Goal: Information Seeking & Learning: Learn about a topic

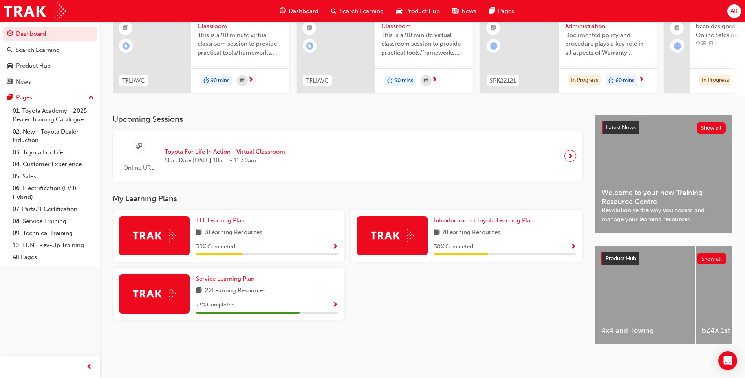
scroll to position [91, 0]
click at [334, 305] on span "Show Progress" at bounding box center [335, 304] width 6 height 7
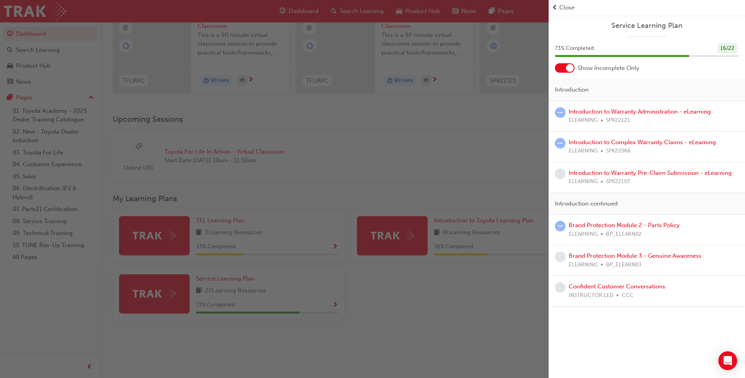
click at [571, 65] on div at bounding box center [570, 68] width 8 height 8
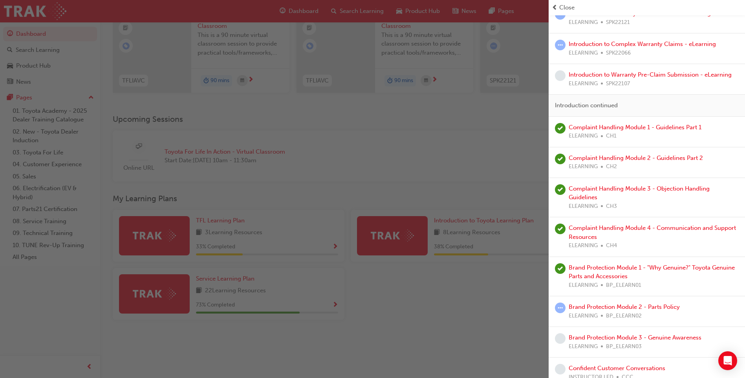
scroll to position [454, 0]
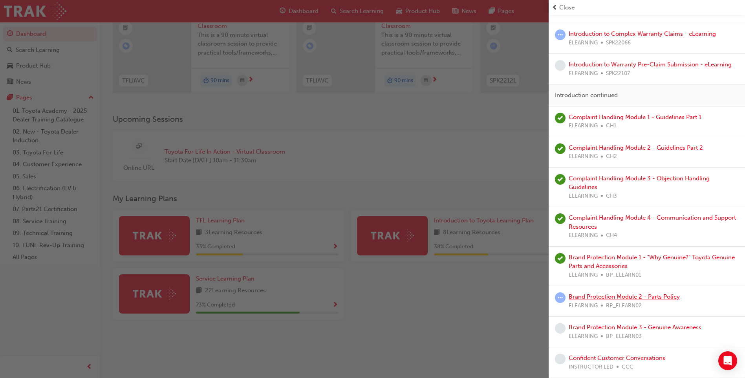
click at [641, 293] on link "Brand Protection Module 2 - Parts Policy" at bounding box center [623, 296] width 111 height 7
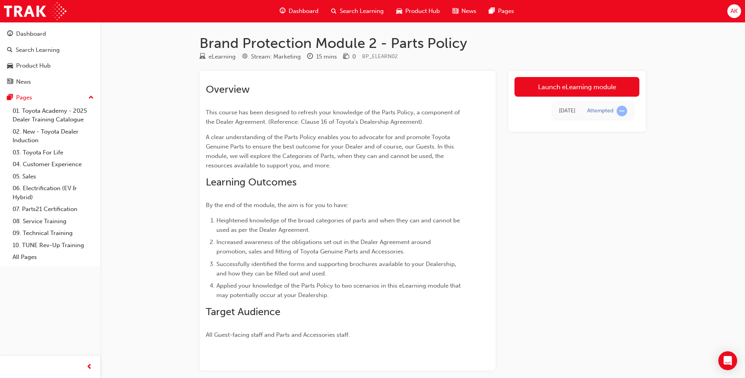
click at [603, 74] on div "Launch eLearning module Today Attempted" at bounding box center [576, 101] width 137 height 61
click at [597, 82] on link "Launch eLearning module" at bounding box center [576, 87] width 125 height 20
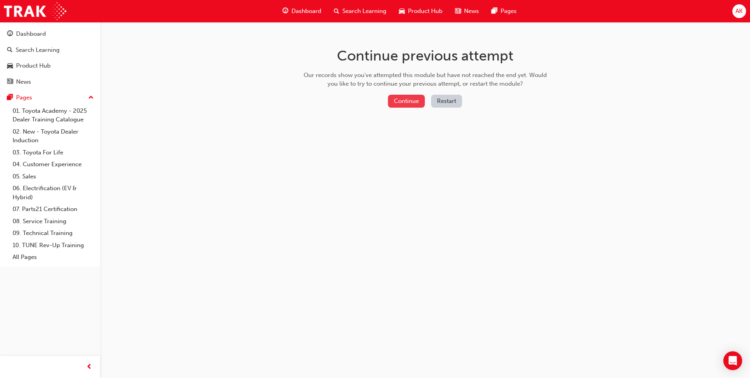
click at [419, 99] on button "Continue" at bounding box center [406, 101] width 37 height 13
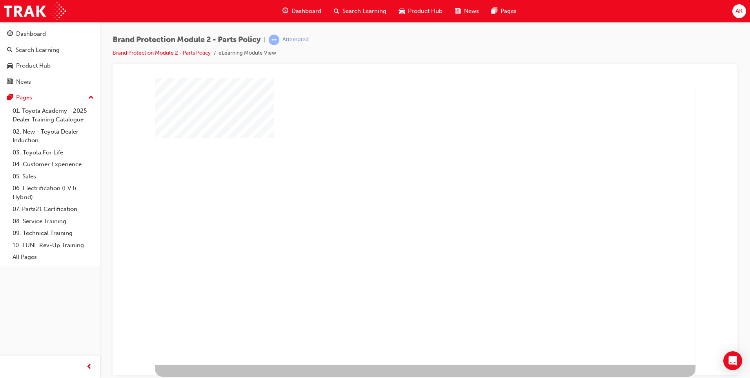
click at [402, 198] on div "play" at bounding box center [402, 198] width 0 height 0
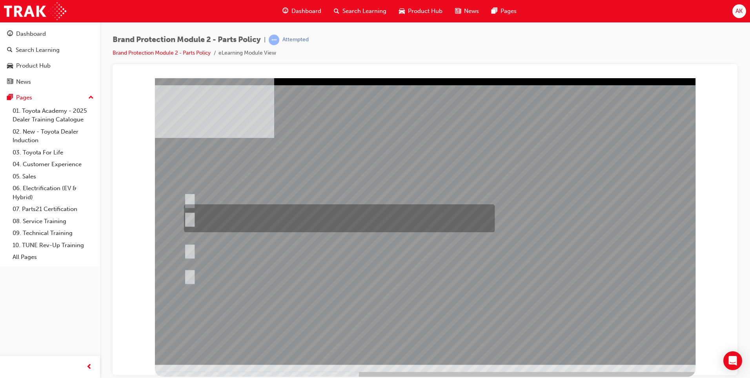
radio input "true"
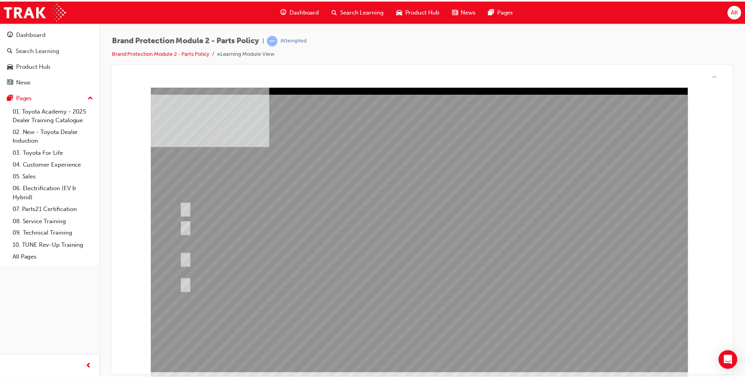
click at [432, 316] on div at bounding box center [421, 231] width 541 height 287
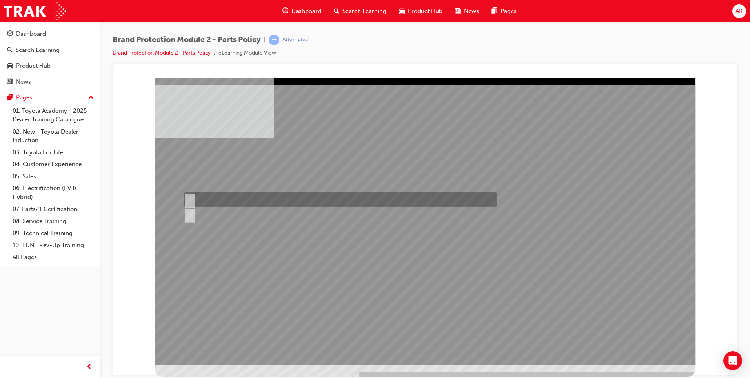
radio input "true"
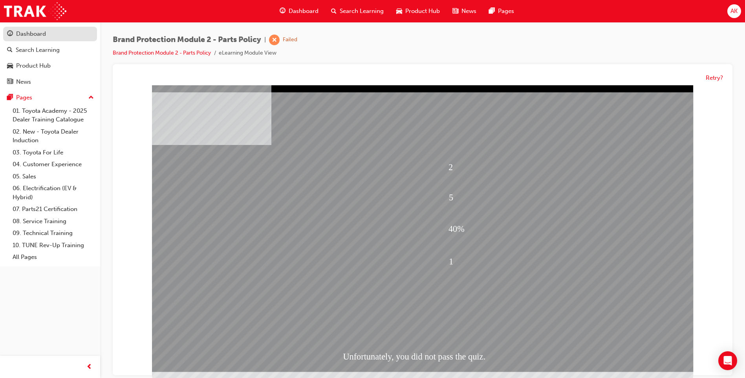
click at [37, 37] on div "Dashboard" at bounding box center [31, 33] width 30 height 9
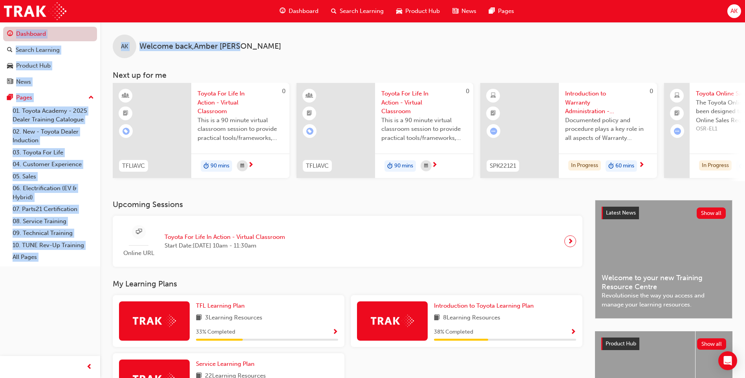
drag, startPoint x: 250, startPoint y: 50, endPoint x: 34, endPoint y: 38, distance: 216.2
click at [34, 38] on div "Dashboard Search Learning Product Hub News Pages Pages 01. Toyota Academy - 202…" at bounding box center [372, 231] width 745 height 463
drag, startPoint x: 34, startPoint y: 38, endPoint x: 142, endPoint y: 26, distance: 108.7
click at [142, 26] on div "AK Welcome back , Amber Kenny" at bounding box center [422, 40] width 644 height 36
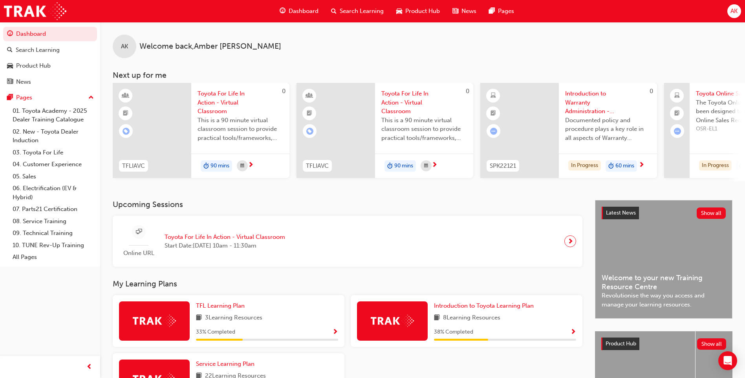
click at [142, 26] on div "AK Welcome back , Amber Kenny" at bounding box center [422, 40] width 644 height 36
drag, startPoint x: 142, startPoint y: 26, endPoint x: 137, endPoint y: 32, distance: 7.8
click at [140, 31] on div "AK Welcome back , Amber Kenny" at bounding box center [422, 40] width 644 height 36
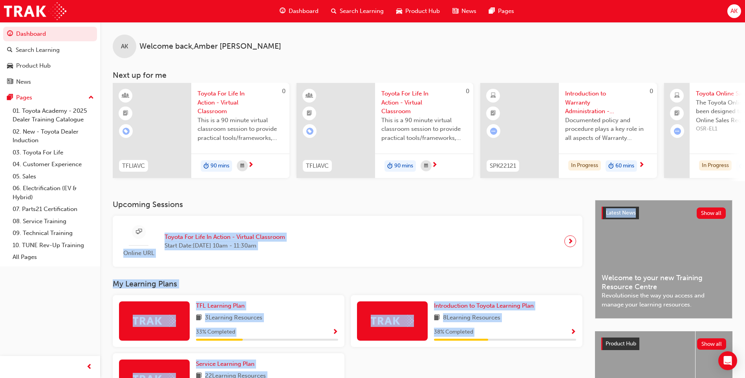
drag, startPoint x: 189, startPoint y: 204, endPoint x: 667, endPoint y: 202, distance: 478.0
click at [667, 202] on div "AK Welcome back , Amber Kenny Next up for me 0 TFLIAVC Toyota For Life In Actio…" at bounding box center [422, 232] width 644 height 421
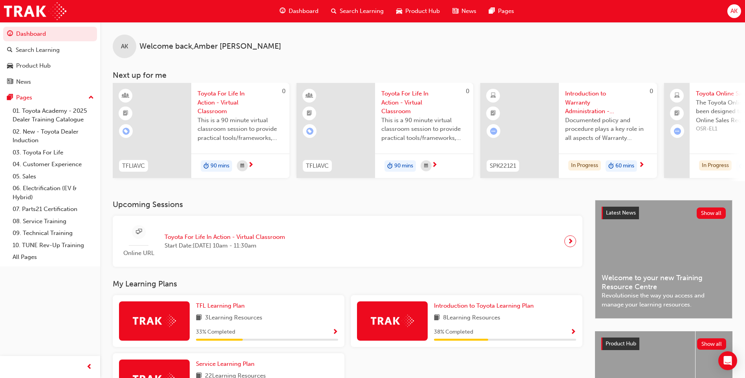
click at [588, 52] on div "AK Welcome back , Amber Kenny" at bounding box center [422, 40] width 644 height 36
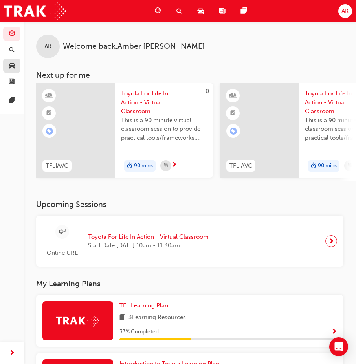
click at [19, 68] on link "button" at bounding box center [11, 65] width 17 height 15
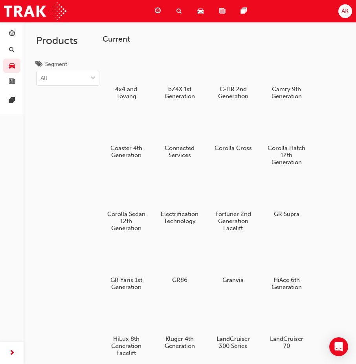
drag, startPoint x: 134, startPoint y: 42, endPoint x: 183, endPoint y: -28, distance: 85.1
click at [183, 0] on html "Your version of Internet Explorer is outdated and not supported. Please upgrade…" at bounding box center [178, 182] width 356 height 364
click at [18, 34] on link "button" at bounding box center [11, 34] width 17 height 15
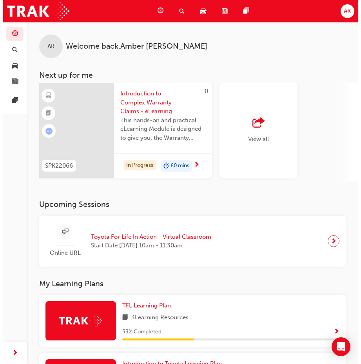
scroll to position [0, 781]
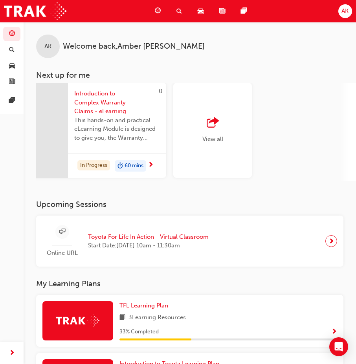
click at [329, 244] on span "next-icon" at bounding box center [331, 240] width 6 height 11
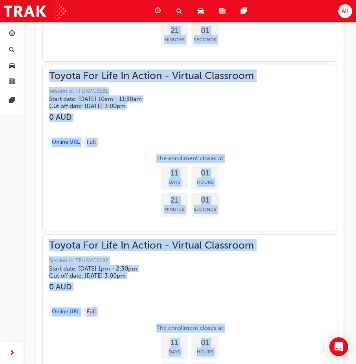
scroll to position [2990, 0]
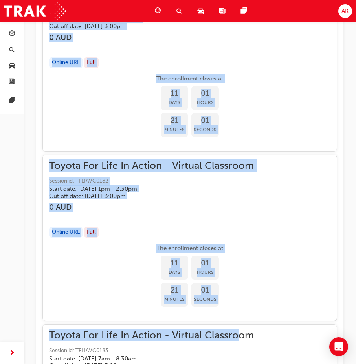
drag, startPoint x: 45, startPoint y: 117, endPoint x: 235, endPoint y: 367, distance: 314.2
drag, startPoint x: 235, startPoint y: 367, endPoint x: 252, endPoint y: 262, distance: 106.0
click at [252, 262] on div "The enrollment closes at 11 Days 01 Hours 21 Minutes 00 Seconds" at bounding box center [189, 276] width 281 height 65
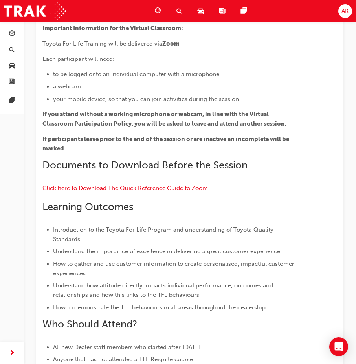
scroll to position [0, 0]
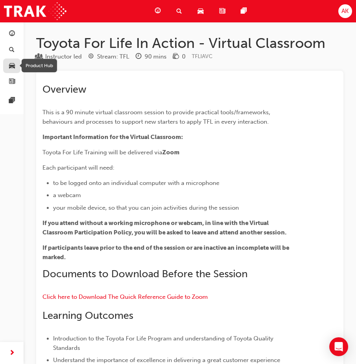
click at [9, 67] on span "car-icon" at bounding box center [12, 65] width 6 height 7
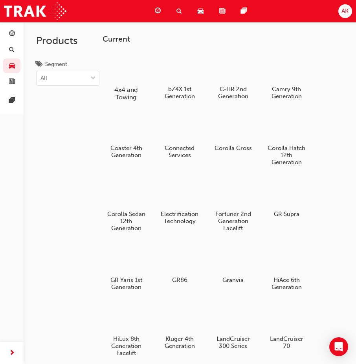
click at [124, 76] on div at bounding box center [126, 66] width 44 height 31
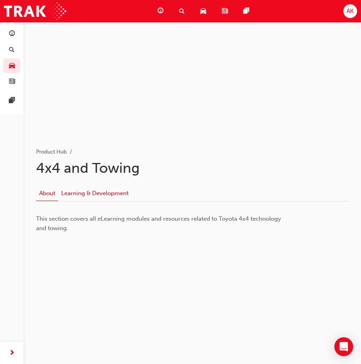
click at [98, 190] on link "Learning & Development" at bounding box center [94, 193] width 73 height 15
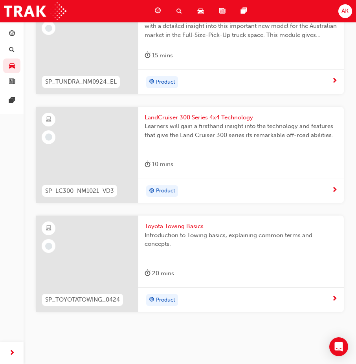
scroll to position [214, 0]
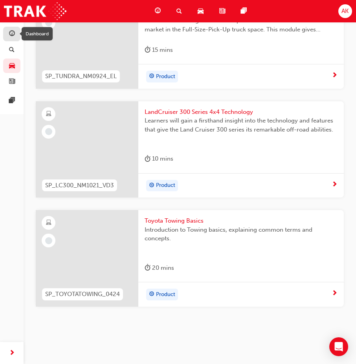
click at [10, 33] on span "guage-icon" at bounding box center [12, 34] width 6 height 7
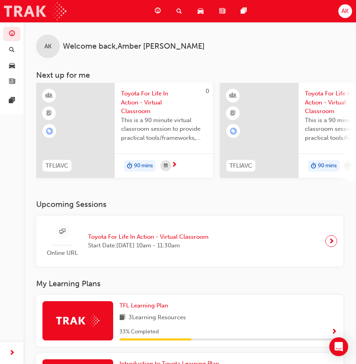
click at [9, 3] on img at bounding box center [35, 11] width 62 height 18
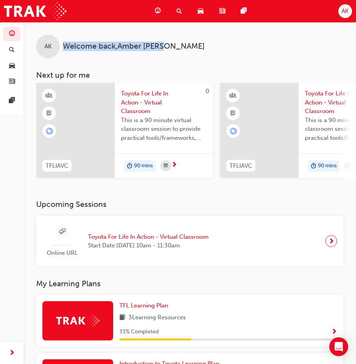
drag, startPoint x: 66, startPoint y: 47, endPoint x: 176, endPoint y: 41, distance: 110.1
click at [176, 41] on div "AK Welcome back , Amber Kenny" at bounding box center [190, 40] width 332 height 36
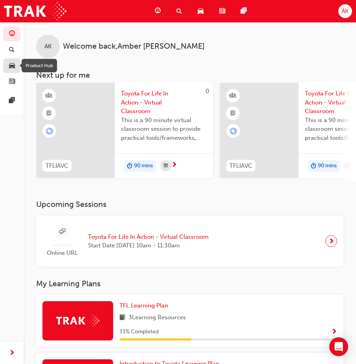
click at [11, 66] on span "car-icon" at bounding box center [12, 65] width 6 height 7
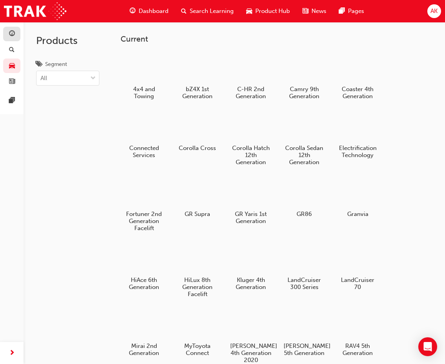
click at [15, 30] on div "button" at bounding box center [11, 34] width 9 height 10
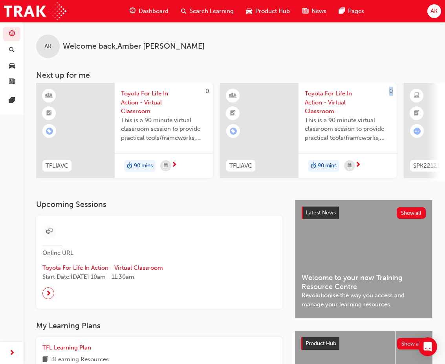
drag, startPoint x: 179, startPoint y: 185, endPoint x: 223, endPoint y: 200, distance: 47.2
click at [223, 200] on div "AK Welcome back , Amber Kenny Next up for me 0 TFLIAVC Toyota For Life In Actio…" at bounding box center [234, 111] width 421 height 178
drag, startPoint x: 179, startPoint y: 185, endPoint x: 207, endPoint y: 185, distance: 27.5
click at [206, 185] on div "AK Welcome back , Amber Kenny Next up for me 0 TFLIAVC Toyota For Life In Actio…" at bounding box center [234, 111] width 421 height 178
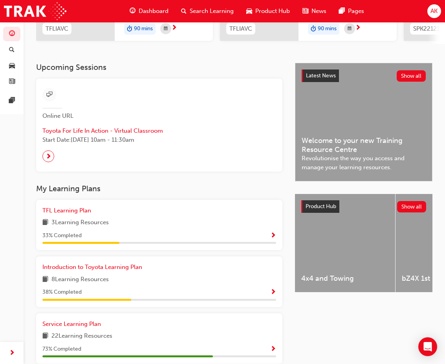
scroll to position [178, 0]
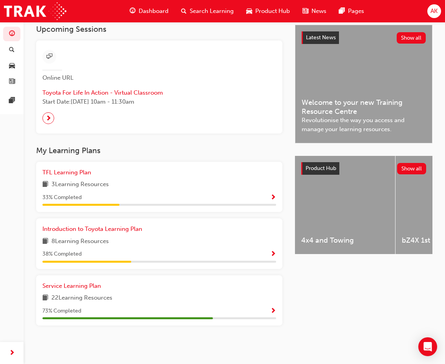
click at [273, 310] on span "Show Progress" at bounding box center [273, 311] width 6 height 7
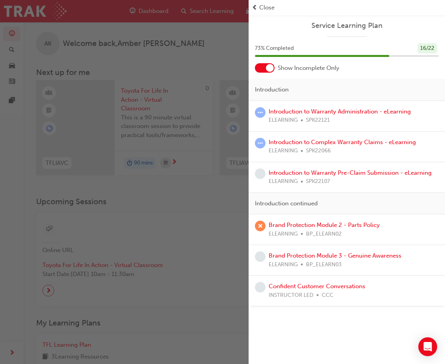
scroll to position [0, 0]
click at [270, 66] on div at bounding box center [270, 68] width 8 height 8
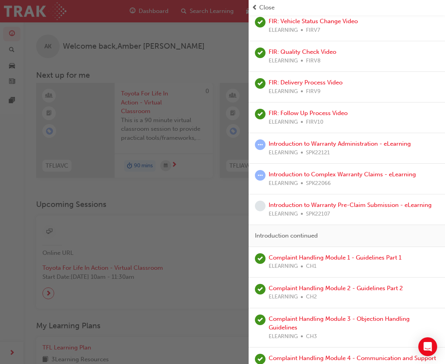
scroll to position [314, 0]
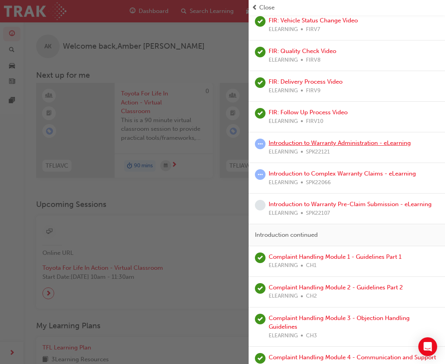
click at [370, 143] on link "Introduction to Warranty Administration - eLearning" at bounding box center [339, 142] width 142 height 7
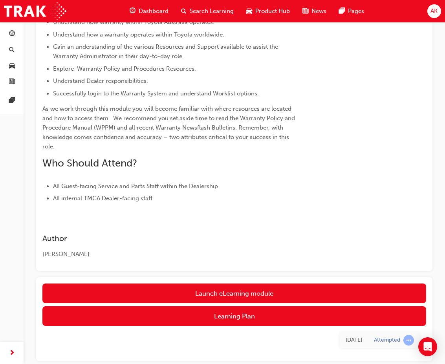
scroll to position [287, 0]
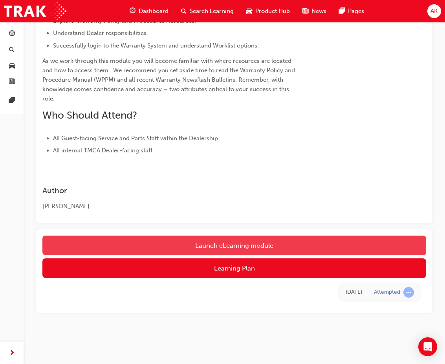
click at [250, 253] on link "Launch eLearning module" at bounding box center [233, 245] width 383 height 20
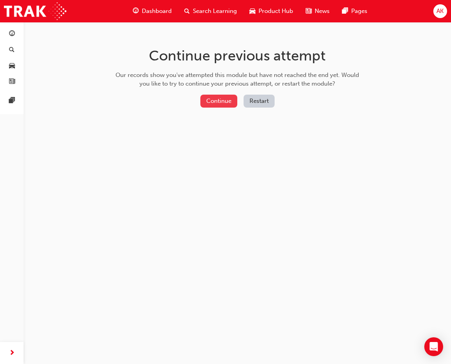
click at [206, 100] on button "Continue" at bounding box center [218, 101] width 37 height 13
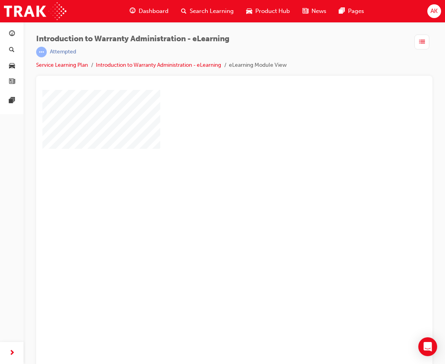
click at [212, 208] on div "play" at bounding box center [212, 208] width 0 height 0
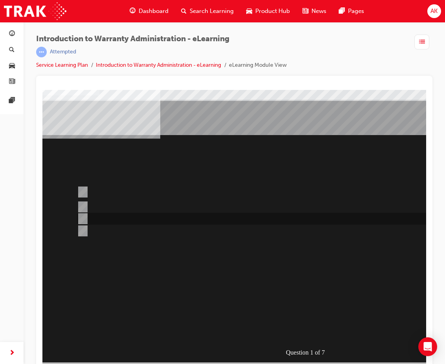
scroll to position [16, 0]
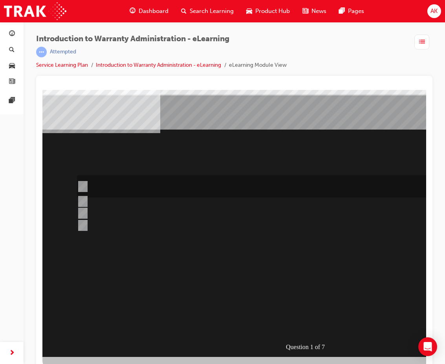
click at [215, 183] on div at bounding box center [279, 186] width 408 height 22
radio input "true"
click at [155, 228] on div at bounding box center [279, 226] width 408 height 12
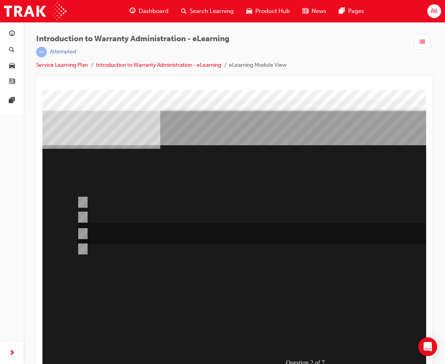
click at [86, 237] on div at bounding box center [279, 233] width 408 height 21
radio input "true"
click at [104, 202] on div at bounding box center [279, 202] width 408 height 22
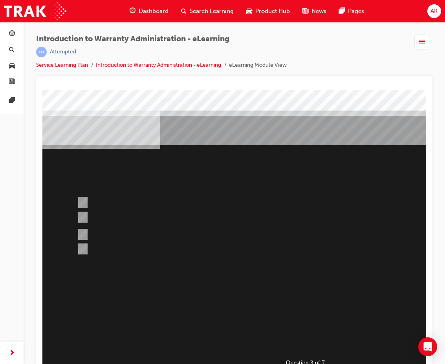
click at [123, 233] on div at bounding box center [309, 231] width 534 height 283
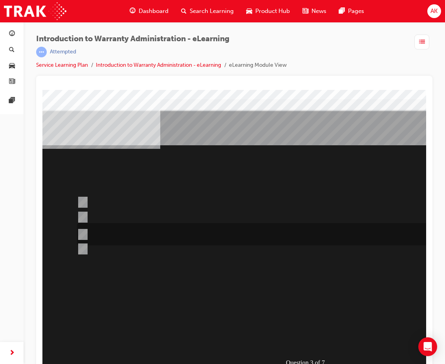
click at [86, 234] on div at bounding box center [279, 234] width 408 height 22
radio input "false"
radio input "true"
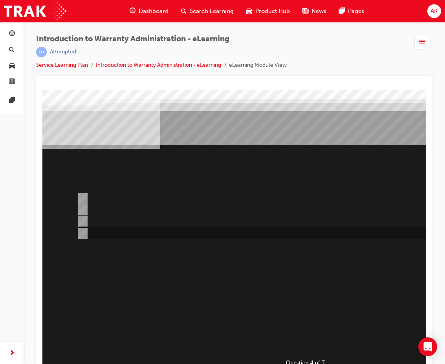
click at [98, 228] on div at bounding box center [279, 234] width 408 height 12
radio input "true"
click at [153, 226] on div at bounding box center [279, 221] width 408 height 12
radio input "true"
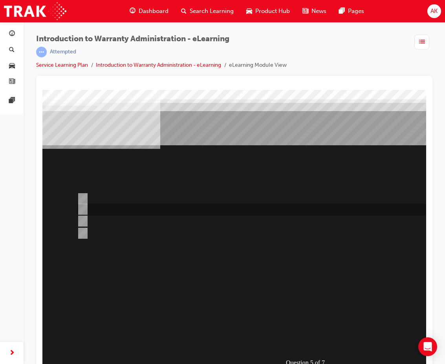
click at [158, 205] on div at bounding box center [279, 210] width 408 height 12
click at [152, 235] on div at bounding box center [279, 234] width 408 height 12
radio input "false"
radio input "true"
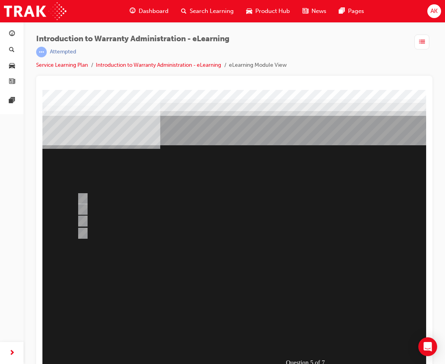
click at [84, 197] on div at bounding box center [309, 231] width 534 height 283
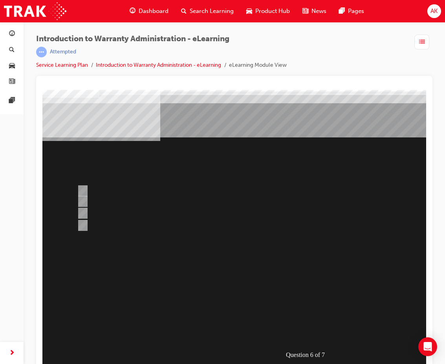
scroll to position [16, 0]
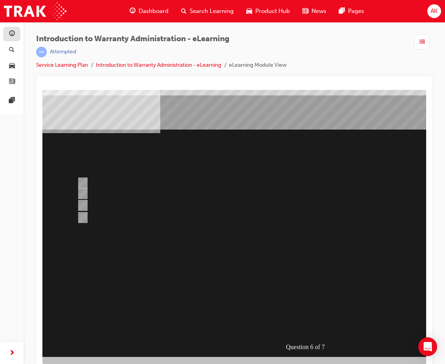
click at [18, 39] on link "button" at bounding box center [11, 34] width 17 height 15
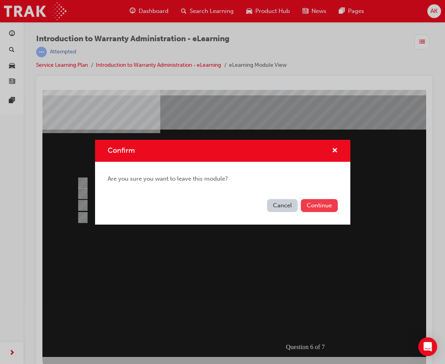
click at [314, 199] on button "Continue" at bounding box center [319, 205] width 37 height 13
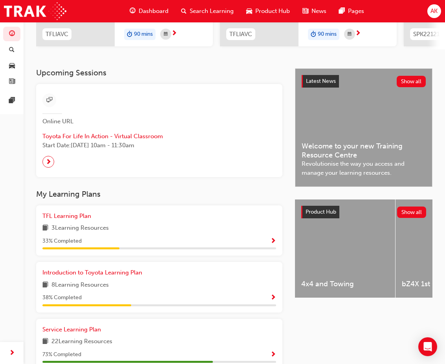
scroll to position [178, 0]
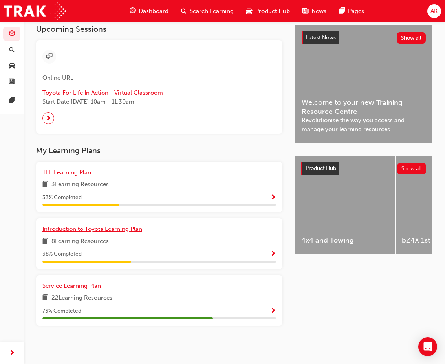
click at [128, 230] on span "Introduction to Toyota Learning Plan" at bounding box center [92, 228] width 100 height 7
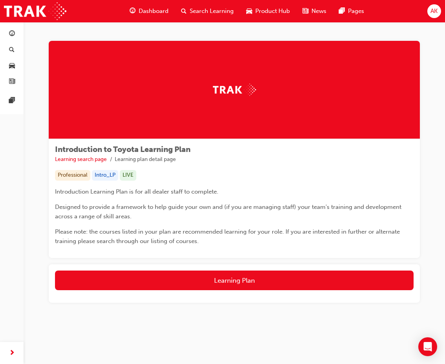
click at [259, 10] on span "Product Hub" at bounding box center [272, 11] width 35 height 9
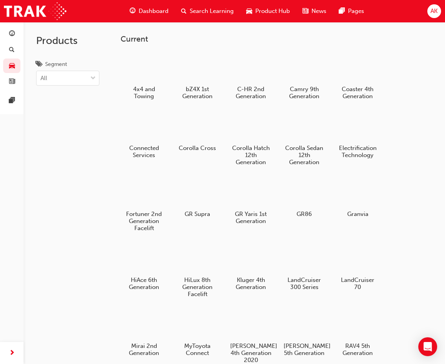
click at [302, 12] on span "news-icon" at bounding box center [305, 11] width 6 height 10
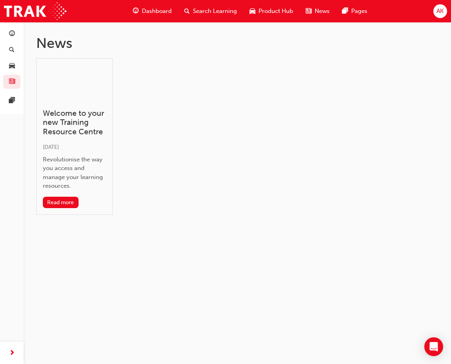
click at [67, 209] on div "Welcome to your new Training Resource Centre Sun 12 Nov 2023 Revolutionise the …" at bounding box center [74, 136] width 77 height 157
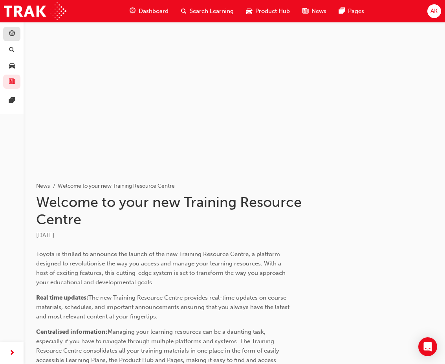
click at [18, 30] on link "button" at bounding box center [11, 34] width 17 height 15
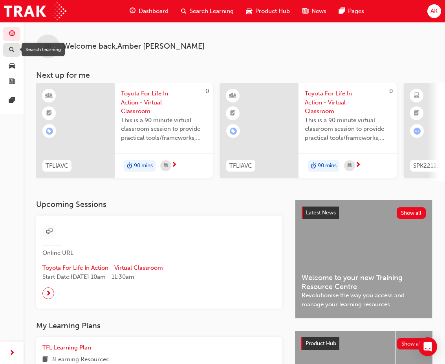
click at [9, 54] on div "button" at bounding box center [11, 50] width 5 height 10
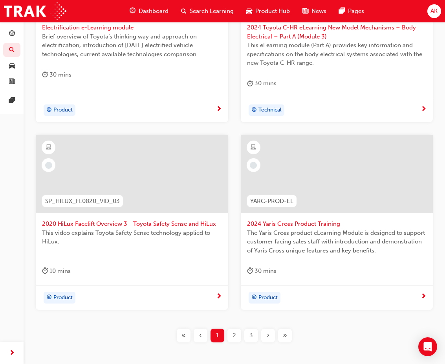
scroll to position [473, 0]
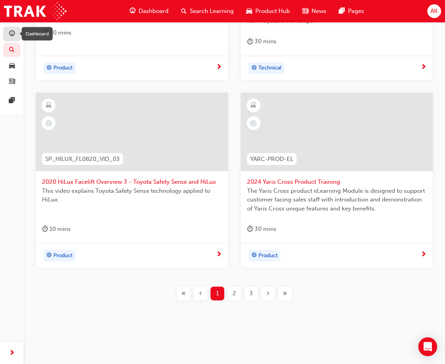
click at [18, 29] on div "Dashboard" at bounding box center [36, 33] width 37 height 13
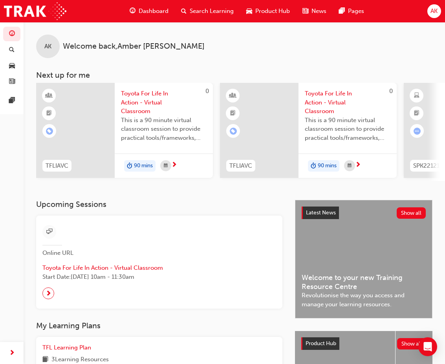
click at [137, 20] on div "Dashboard Search Learning Product Hub News Pages" at bounding box center [246, 11] width 253 height 22
click at [149, 7] on span "Dashboard" at bounding box center [154, 11] width 30 height 9
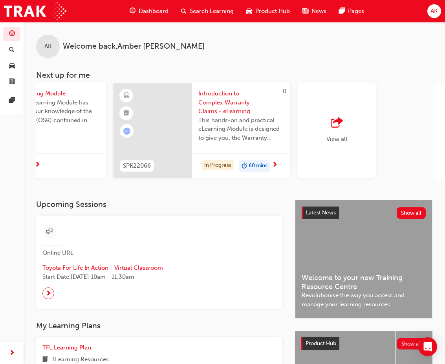
scroll to position [0, 674]
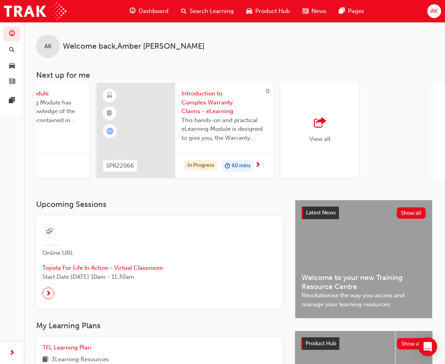
click at [328, 132] on div "View all" at bounding box center [319, 130] width 21 height 26
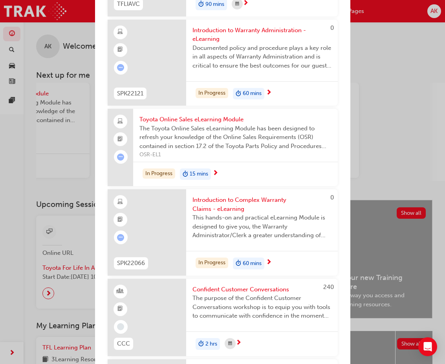
scroll to position [196, 0]
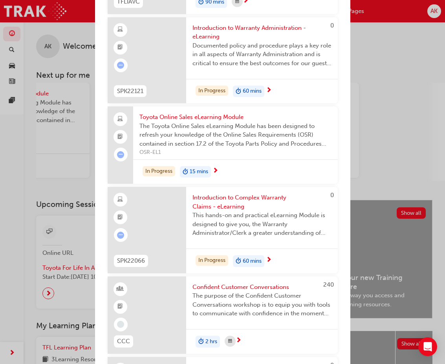
click at [227, 281] on div "Confident Customer Conversations The purpose of the Confident Customer Conversa…" at bounding box center [261, 302] width 151 height 53
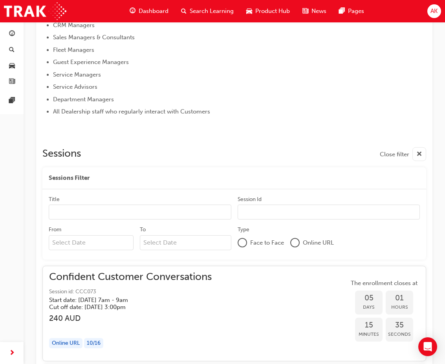
scroll to position [372, 0]
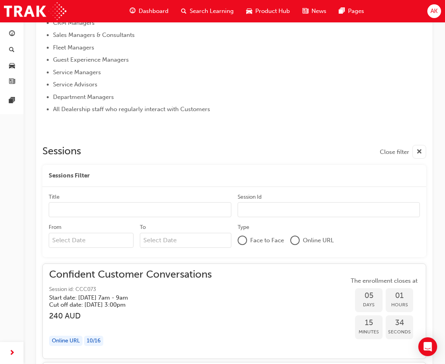
click at [241, 283] on div "Confident Customer Conversations Session id: CCC073 Start date: Wed 3 Sep 2025 …" at bounding box center [234, 311] width 370 height 82
click at [180, 272] on span "Confident Customer Conversations" at bounding box center [130, 274] width 162 height 9
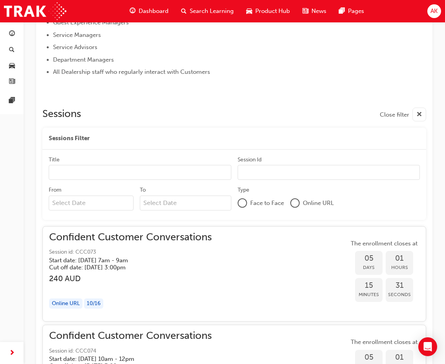
scroll to position [451, 0]
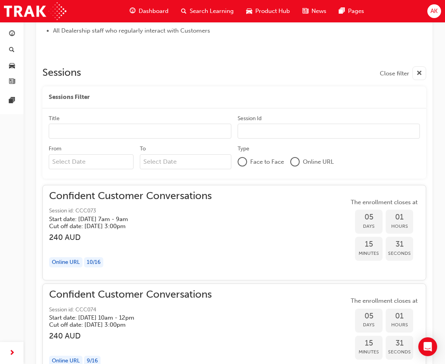
click at [188, 235] on h3 "240 AUD" at bounding box center [130, 237] width 162 height 9
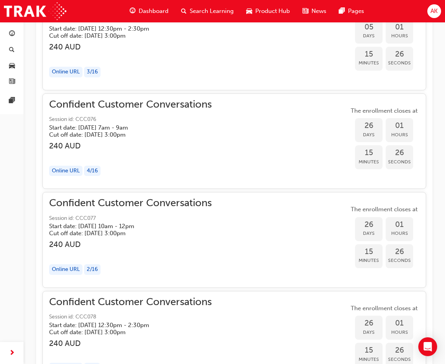
scroll to position [1039, 0]
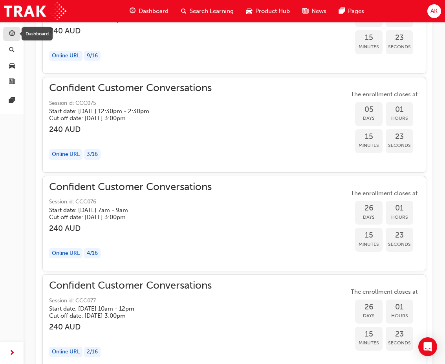
click at [8, 35] on div "button" at bounding box center [11, 34] width 9 height 10
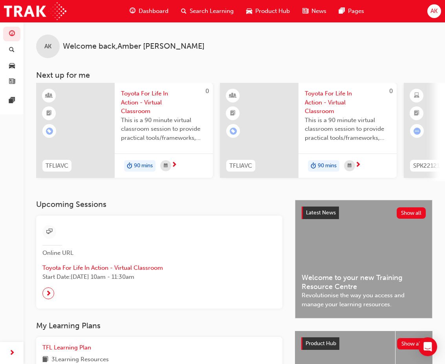
scroll to position [118, 0]
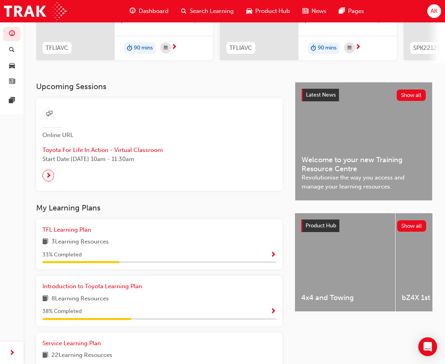
click at [369, 147] on div "Latest News Show all Welcome to your new Training Resource Centre Revolutionise…" at bounding box center [363, 141] width 137 height 118
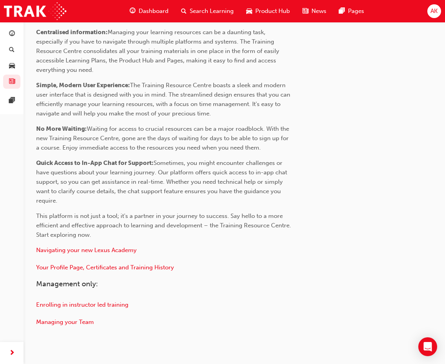
scroll to position [321, 0]
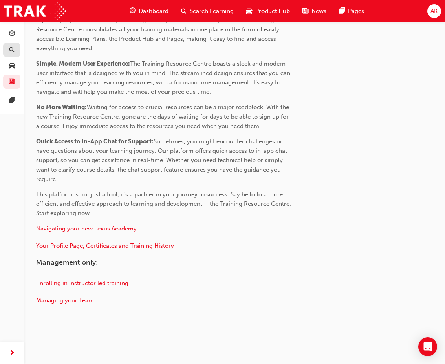
click at [17, 55] on link "button" at bounding box center [11, 50] width 17 height 15
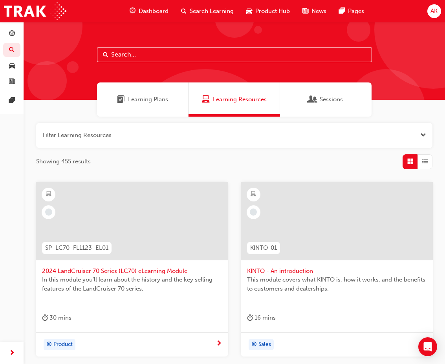
click at [140, 102] on span "Learning Plans" at bounding box center [148, 99] width 40 height 9
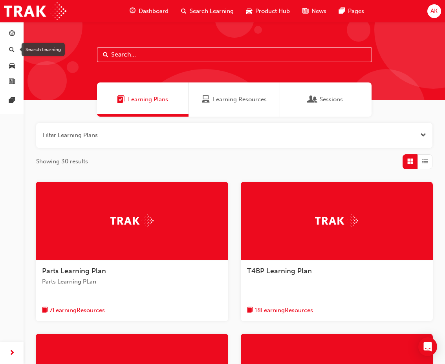
click at [9, 42] on button "Dashboard Search Learning Product Hub News Pages" at bounding box center [11, 57] width 17 height 65
click at [11, 35] on span "guage-icon" at bounding box center [12, 34] width 6 height 7
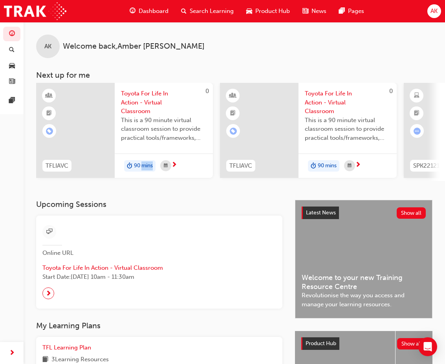
drag, startPoint x: 142, startPoint y: 184, endPoint x: 202, endPoint y: 190, distance: 60.3
click at [202, 190] on div "AK Welcome back , Amber Kenny Next up for me 0 TFLIAVC Toyota For Life In Actio…" at bounding box center [234, 111] width 421 height 178
drag, startPoint x: 202, startPoint y: 190, endPoint x: 186, endPoint y: 185, distance: 17.1
click at [186, 185] on div "AK Welcome back , Amber Kenny Next up for me 0 TFLIAVC Toyota For Life In Actio…" at bounding box center [234, 111] width 421 height 178
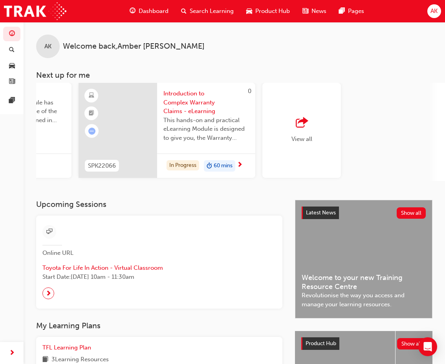
scroll to position [0, 690]
click at [331, 159] on div "View all" at bounding box center [303, 130] width 78 height 95
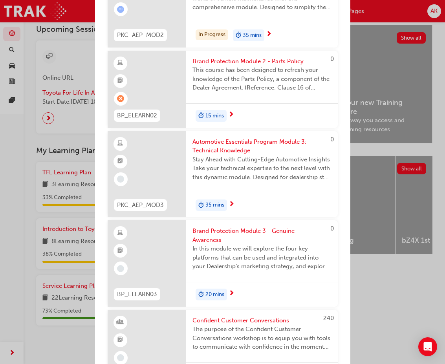
scroll to position [728, 0]
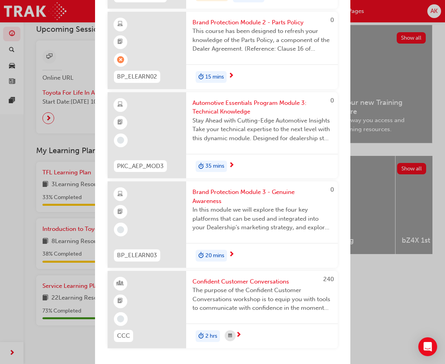
click at [18, 146] on div "Next up for me 0 TFLIAVC Toyota For Life In Action - Virtual Classroom This is …" at bounding box center [222, 182] width 445 height 364
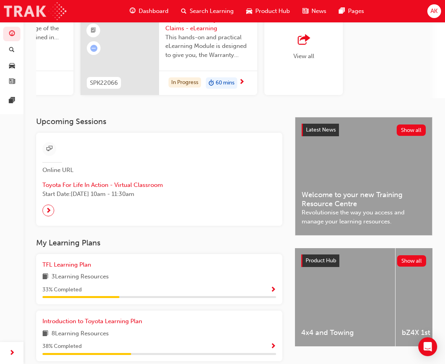
click at [52, 7] on img at bounding box center [35, 11] width 62 height 18
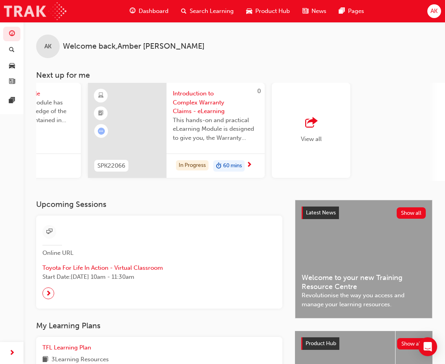
scroll to position [0, 692]
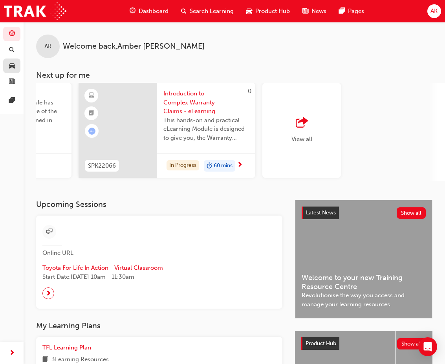
click at [20, 68] on link "button" at bounding box center [11, 65] width 17 height 15
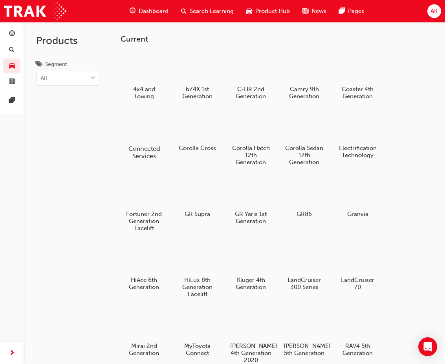
click at [159, 149] on h5 "Connected Services" at bounding box center [144, 152] width 44 height 15
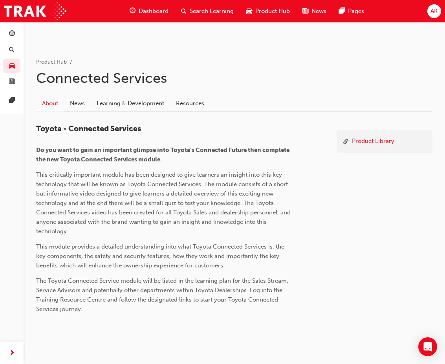
scroll to position [131, 0]
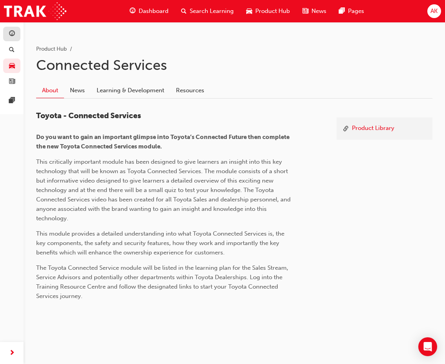
click at [19, 38] on link "button" at bounding box center [11, 34] width 17 height 15
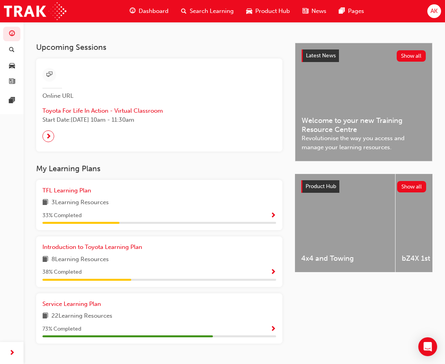
scroll to position [178, 0]
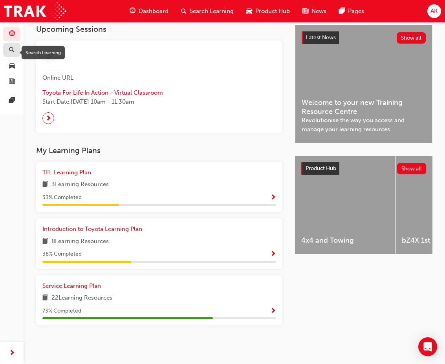
click at [12, 53] on span "search-icon" at bounding box center [11, 50] width 5 height 7
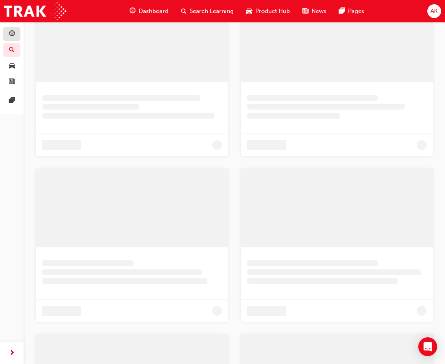
click at [16, 35] on link "button" at bounding box center [11, 34] width 17 height 15
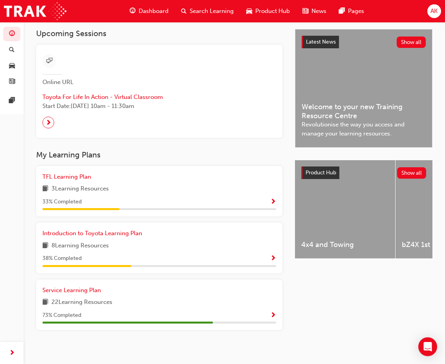
scroll to position [178, 0]
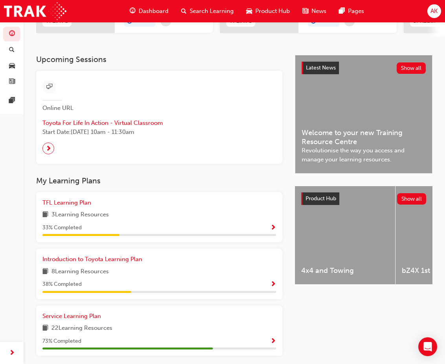
scroll to position [178, 0]
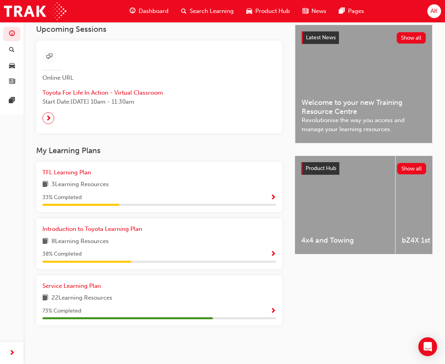
click at [60, 200] on span "33 % Completed" at bounding box center [61, 197] width 39 height 9
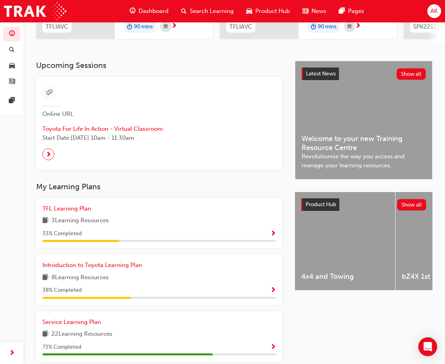
scroll to position [0, 0]
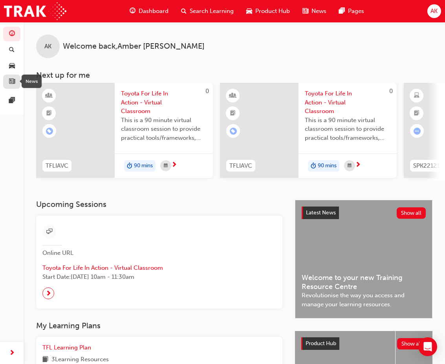
click at [14, 85] on span "news-icon" at bounding box center [12, 81] width 6 height 7
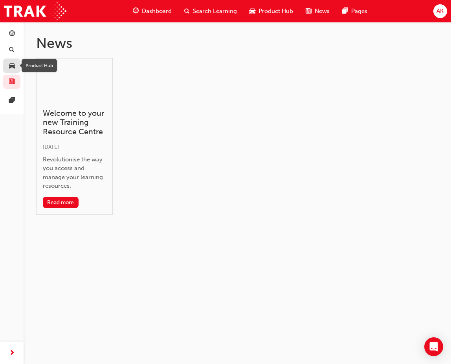
click at [14, 66] on span "car-icon" at bounding box center [12, 65] width 6 height 7
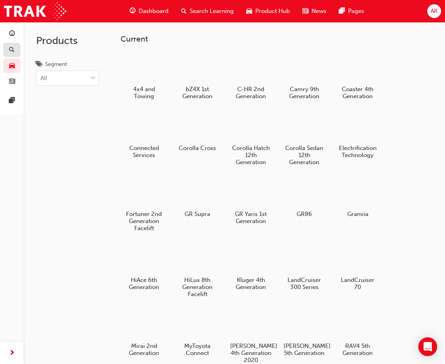
click at [18, 55] on link "button" at bounding box center [11, 50] width 17 height 15
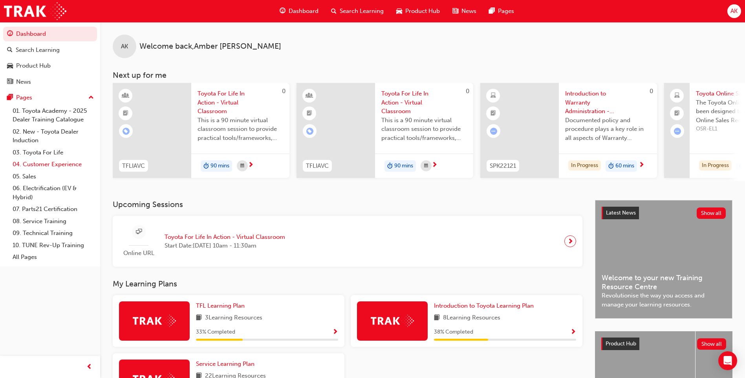
click at [64, 165] on link "04. Customer Experience" at bounding box center [53, 164] width 88 height 12
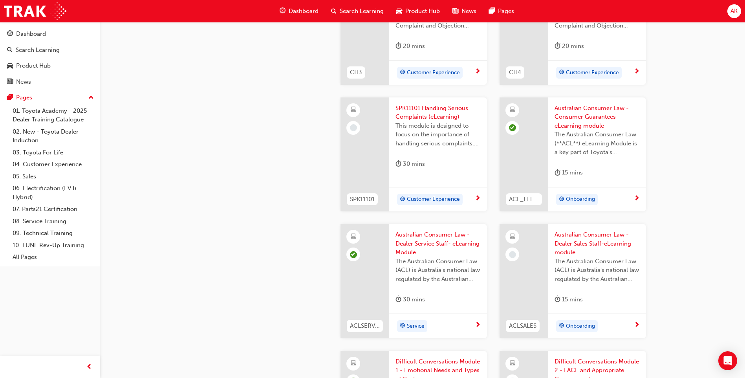
scroll to position [468, 0]
click at [351, 124] on span "learningRecordVerb_NONE-icon" at bounding box center [353, 127] width 7 height 7
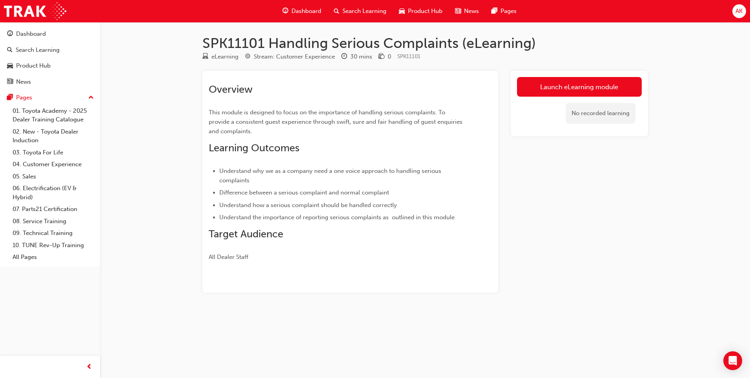
click at [584, 72] on div "Launch eLearning module No recorded learning" at bounding box center [579, 104] width 137 height 66
click at [576, 85] on link "Launch eLearning module" at bounding box center [579, 87] width 125 height 20
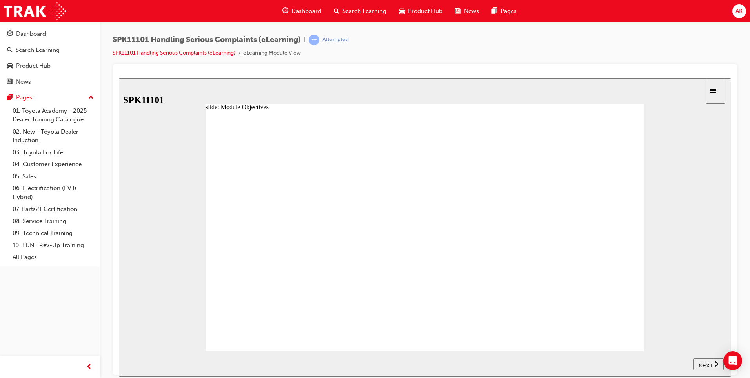
click at [715, 367] on icon "next" at bounding box center [717, 363] width 4 height 7
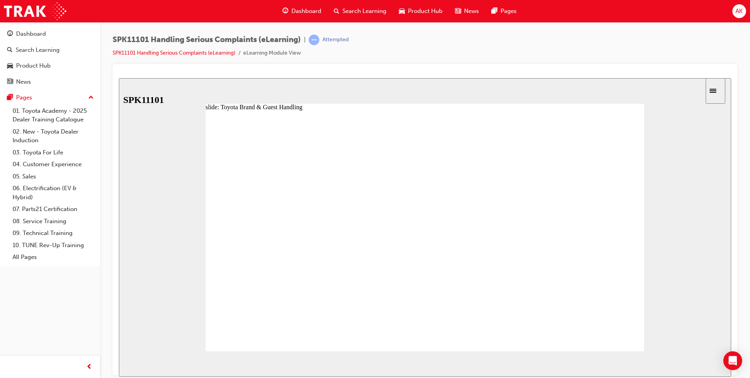
click at [629, 330] on div at bounding box center [425, 233] width 439 height 247
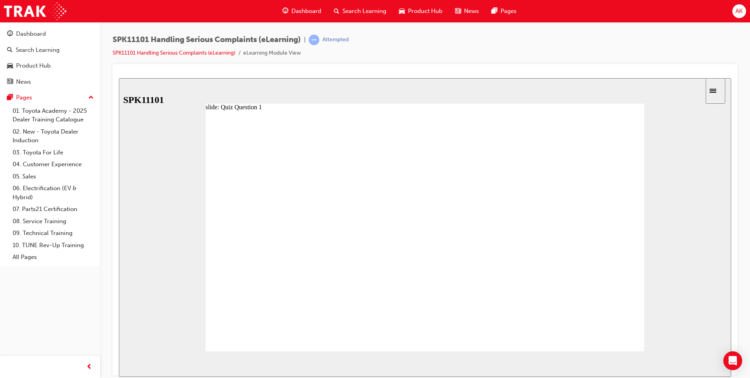
radio input "true"
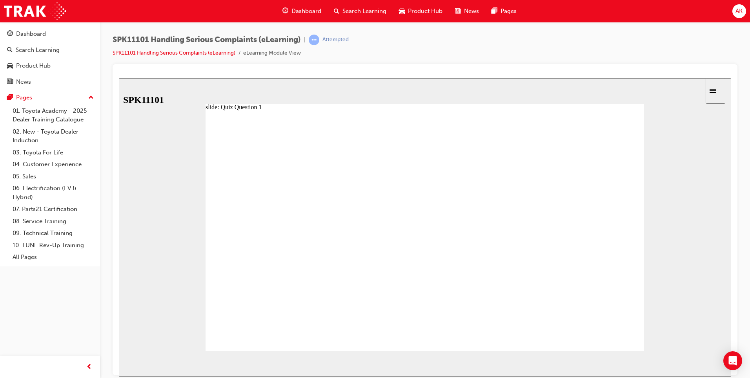
radio input "true"
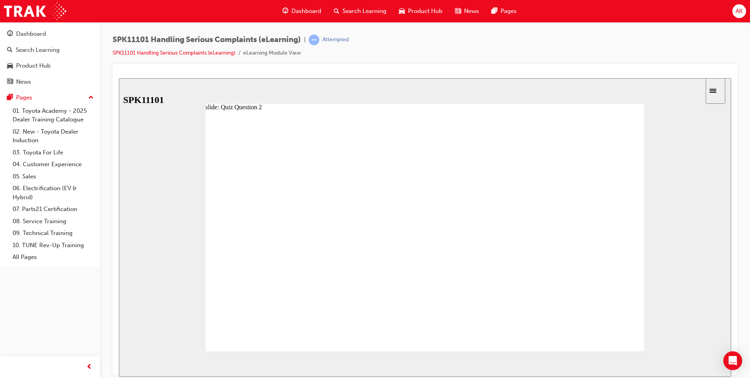
radio input "true"
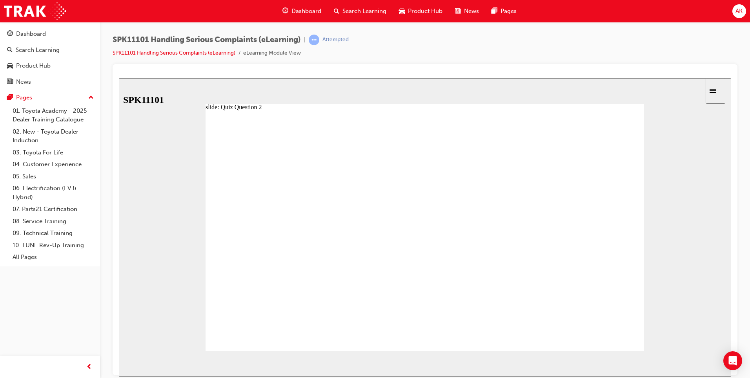
radio input "true"
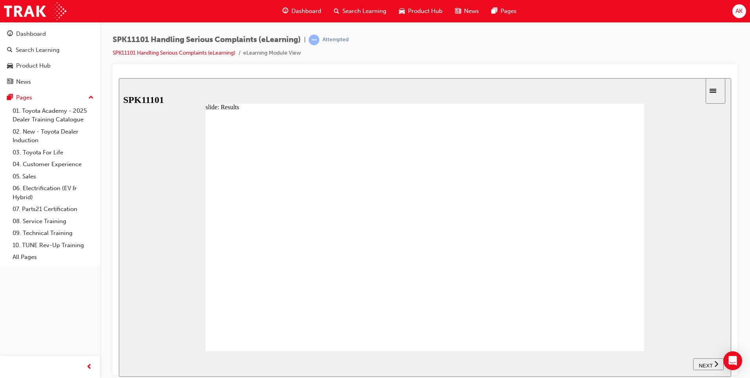
drag, startPoint x: 287, startPoint y: 154, endPoint x: 267, endPoint y: 152, distance: 19.8
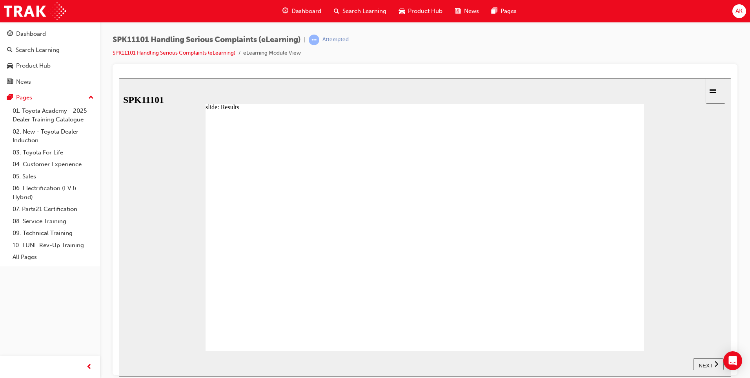
click at [712, 364] on span "NEXT" at bounding box center [706, 365] width 14 height 6
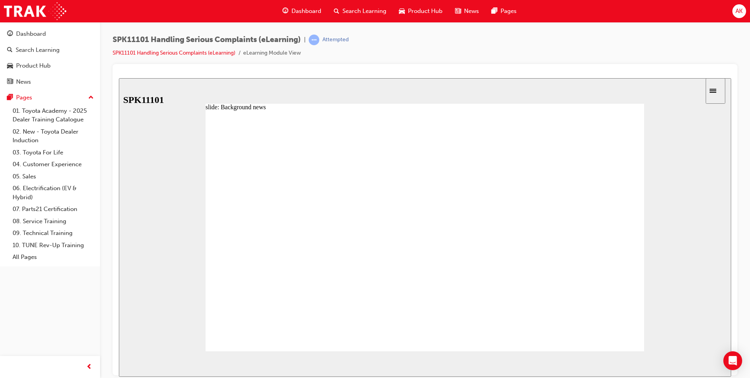
click at [621, 323] on div at bounding box center [425, 233] width 439 height 247
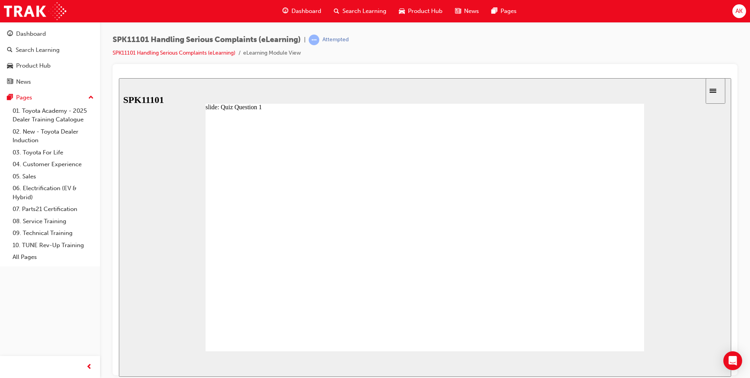
radio input "true"
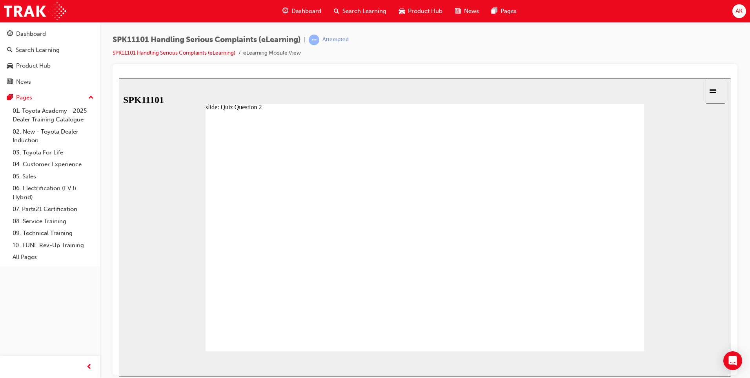
radio input "false"
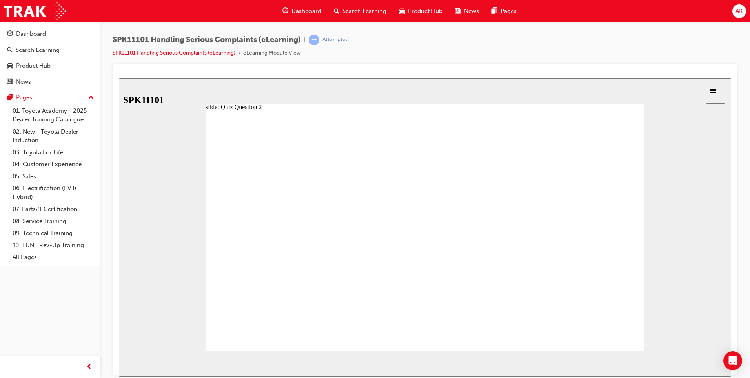
radio input "true"
click at [704, 364] on span "NEXT" at bounding box center [706, 365] width 14 height 6
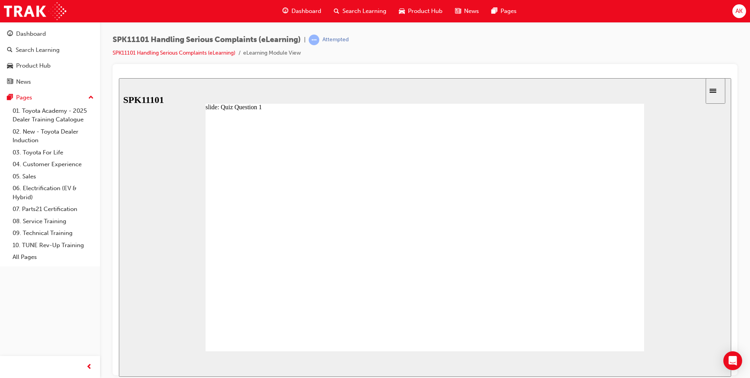
radio input "false"
radio input "true"
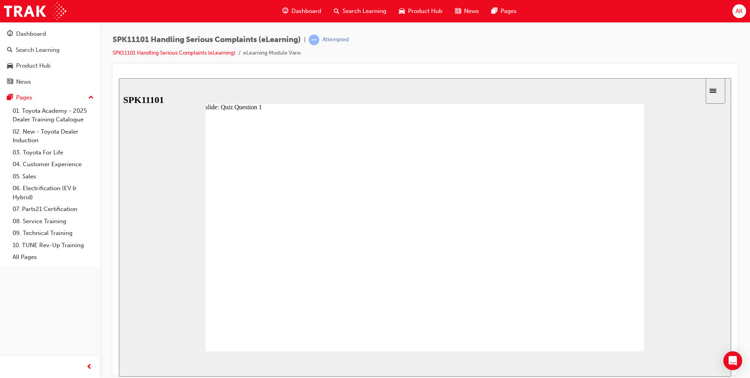
radio input "false"
radio input "true"
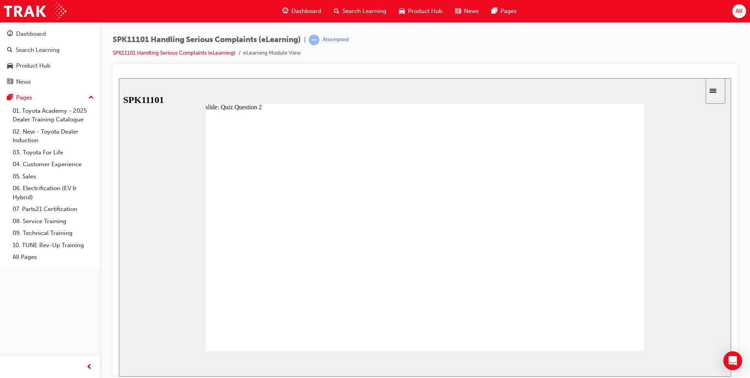
click at [710, 362] on span "NEXT" at bounding box center [706, 365] width 14 height 6
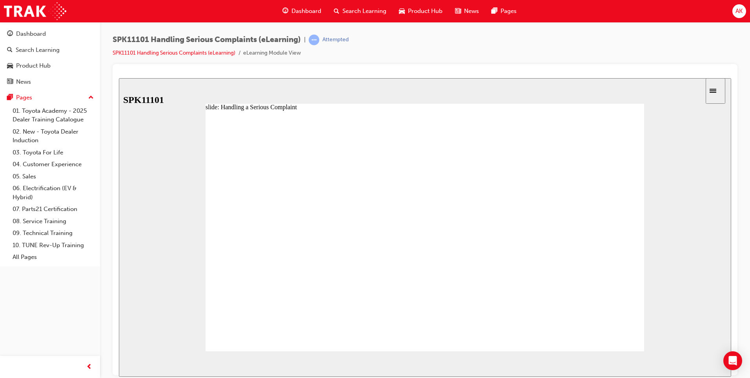
click at [619, 332] on div at bounding box center [425, 233] width 439 height 247
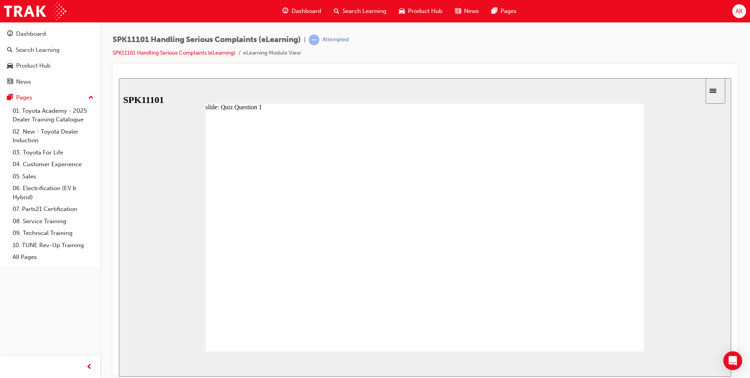
radio input "true"
drag, startPoint x: 314, startPoint y: 274, endPoint x: 314, endPoint y: 222, distance: 52.6
drag, startPoint x: 289, startPoint y: 237, endPoint x: 284, endPoint y: 211, distance: 26.0
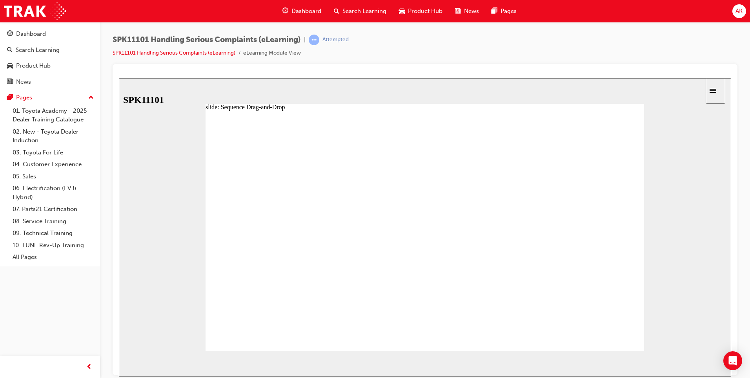
drag, startPoint x: 316, startPoint y: 305, endPoint x: 313, endPoint y: 232, distance: 73.9
drag, startPoint x: 338, startPoint y: 308, endPoint x: 337, endPoint y: 250, distance: 57.3
drag, startPoint x: 317, startPoint y: 312, endPoint x: 317, endPoint y: 287, distance: 25.1
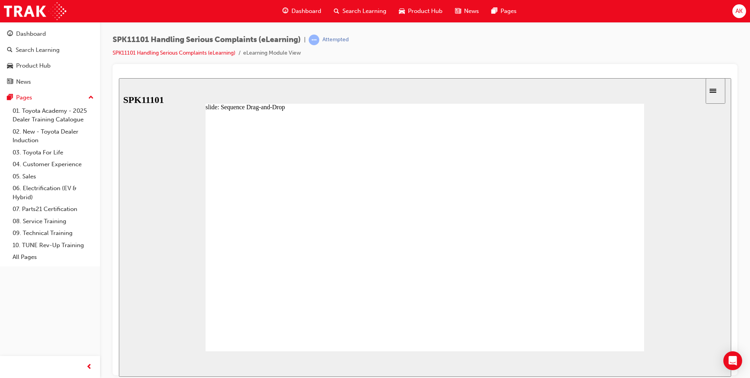
drag, startPoint x: 305, startPoint y: 329, endPoint x: 309, endPoint y: 330, distance: 4.0
drag, startPoint x: 318, startPoint y: 252, endPoint x: 317, endPoint y: 262, distance: 9.5
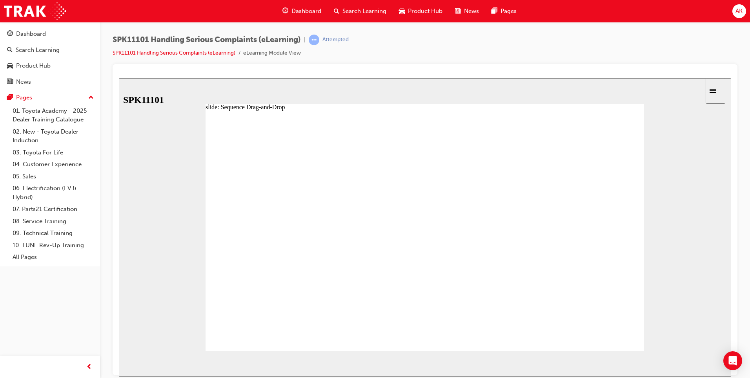
drag, startPoint x: 285, startPoint y: 250, endPoint x: 277, endPoint y: 282, distance: 32.7
drag, startPoint x: 292, startPoint y: 309, endPoint x: 296, endPoint y: 291, distance: 18.5
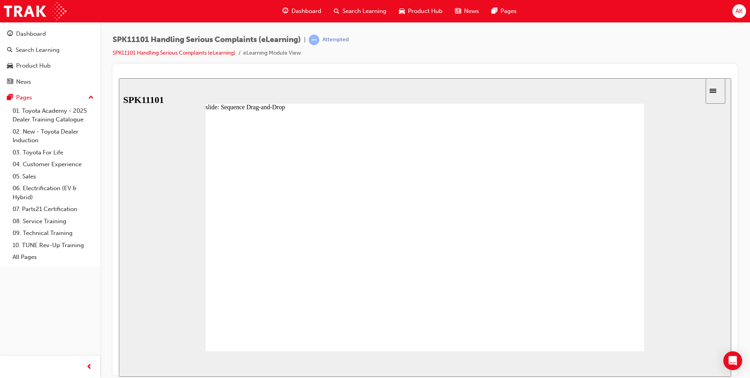
drag, startPoint x: 299, startPoint y: 277, endPoint x: 299, endPoint y: 255, distance: 22.4
drag, startPoint x: 300, startPoint y: 235, endPoint x: 297, endPoint y: 310, distance: 75.4
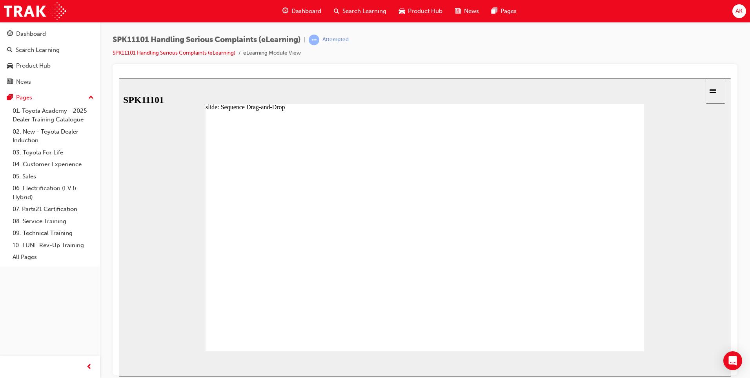
drag, startPoint x: 306, startPoint y: 308, endPoint x: 313, endPoint y: 279, distance: 29.6
drag, startPoint x: 305, startPoint y: 307, endPoint x: 303, endPoint y: 284, distance: 22.9
drag, startPoint x: 303, startPoint y: 284, endPoint x: 301, endPoint y: 290, distance: 6.1
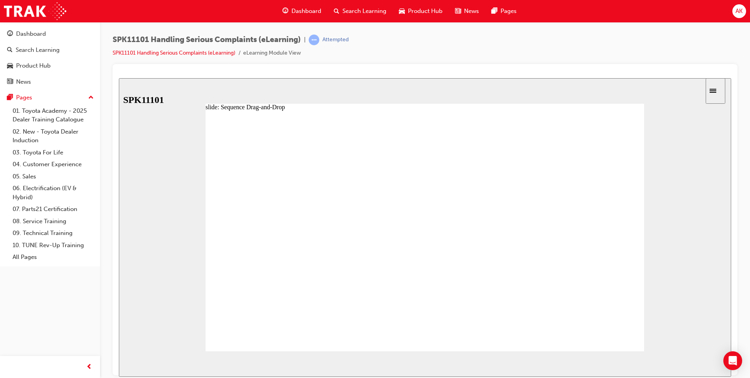
drag, startPoint x: 301, startPoint y: 290, endPoint x: 299, endPoint y: 306, distance: 16.2
drag, startPoint x: 297, startPoint y: 289, endPoint x: 299, endPoint y: 310, distance: 20.9
drag, startPoint x: 297, startPoint y: 312, endPoint x: 295, endPoint y: 290, distance: 22.1
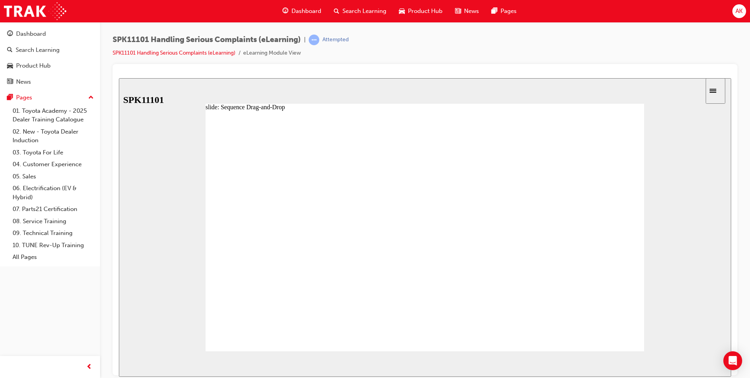
drag, startPoint x: 333, startPoint y: 238, endPoint x: 334, endPoint y: 216, distance: 22.0
drag, startPoint x: 325, startPoint y: 234, endPoint x: 326, endPoint y: 208, distance: 25.5
drag, startPoint x: 331, startPoint y: 316, endPoint x: 324, endPoint y: 238, distance: 78.8
drag, startPoint x: 325, startPoint y: 255, endPoint x: 321, endPoint y: 266, distance: 12.4
drag, startPoint x: 313, startPoint y: 296, endPoint x: 317, endPoint y: 257, distance: 39.1
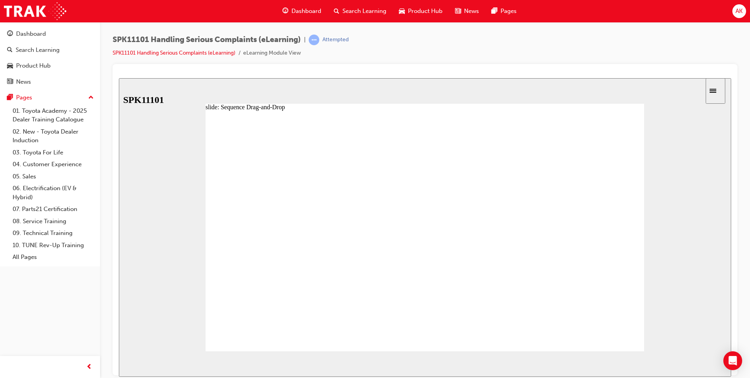
drag, startPoint x: 306, startPoint y: 312, endPoint x: 308, endPoint y: 271, distance: 41.3
drag, startPoint x: 305, startPoint y: 312, endPoint x: 305, endPoint y: 291, distance: 21.2
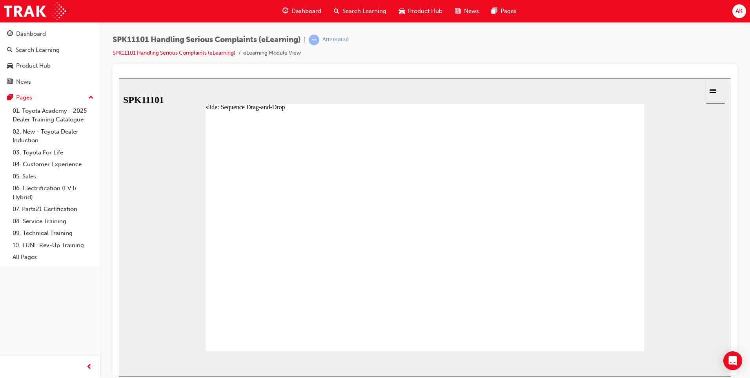
drag, startPoint x: 293, startPoint y: 289, endPoint x: 289, endPoint y: 312, distance: 23.1
drag, startPoint x: 307, startPoint y: 257, endPoint x: 304, endPoint y: 277, distance: 20.7
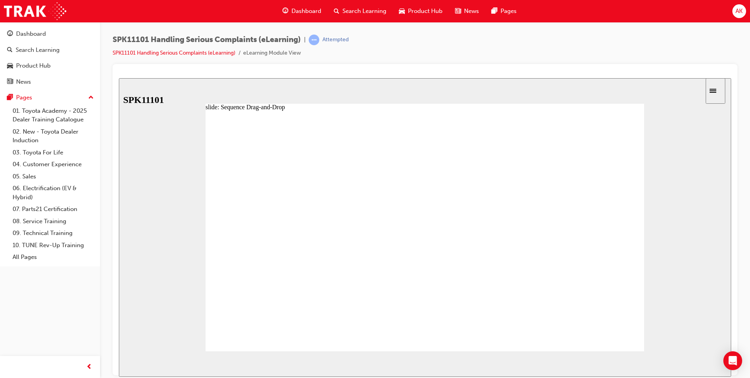
drag, startPoint x: 305, startPoint y: 216, endPoint x: 302, endPoint y: 237, distance: 21.4
drag, startPoint x: 291, startPoint y: 235, endPoint x: 295, endPoint y: 217, distance: 18.8
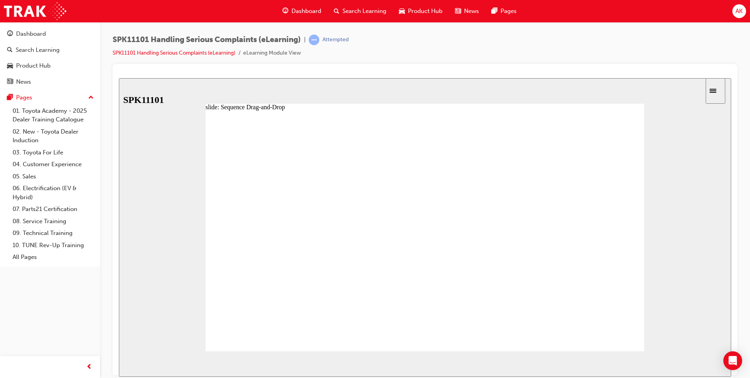
drag, startPoint x: 317, startPoint y: 214, endPoint x: 311, endPoint y: 232, distance: 18.9
drag, startPoint x: 301, startPoint y: 254, endPoint x: 299, endPoint y: 259, distance: 5.1
drag, startPoint x: 286, startPoint y: 288, endPoint x: 288, endPoint y: 312, distance: 24.8
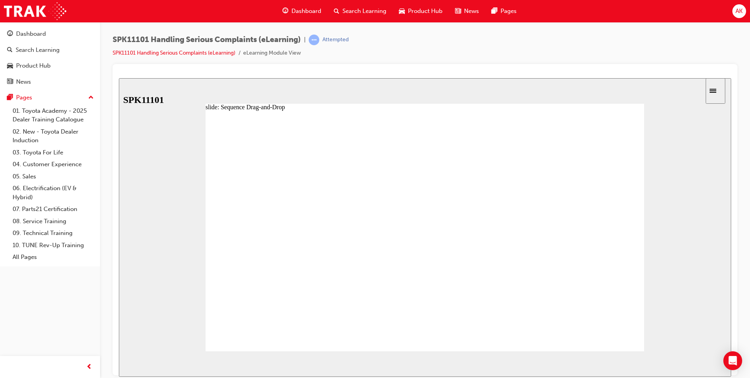
drag, startPoint x: 293, startPoint y: 256, endPoint x: 295, endPoint y: 234, distance: 21.7
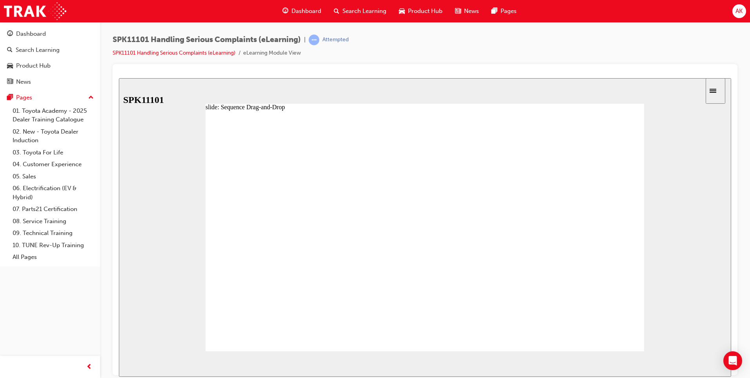
drag, startPoint x: 301, startPoint y: 232, endPoint x: 299, endPoint y: 203, distance: 29.1
drag, startPoint x: 300, startPoint y: 251, endPoint x: 300, endPoint y: 233, distance: 18.1
drag, startPoint x: 299, startPoint y: 275, endPoint x: 299, endPoint y: 259, distance: 16.1
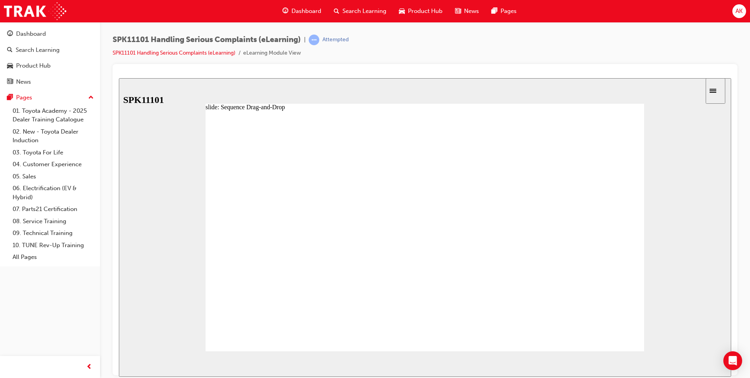
drag, startPoint x: 297, startPoint y: 292, endPoint x: 298, endPoint y: 285, distance: 7.9
drag, startPoint x: 299, startPoint y: 306, endPoint x: 302, endPoint y: 287, distance: 19.0
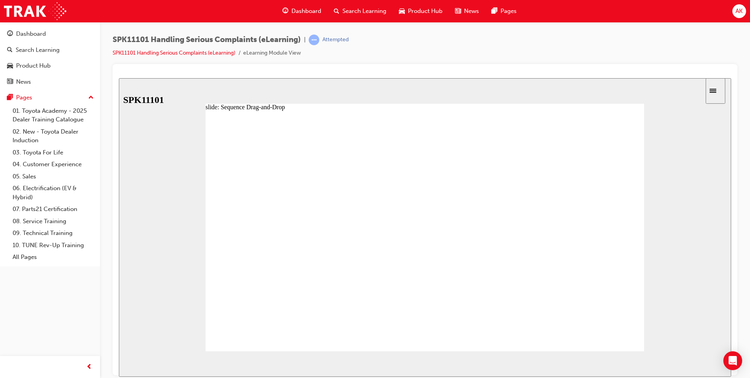
drag, startPoint x: 296, startPoint y: 323, endPoint x: 297, endPoint y: 308, distance: 15.4
drag, startPoint x: 297, startPoint y: 308, endPoint x: 296, endPoint y: 295, distance: 12.6
drag, startPoint x: 288, startPoint y: 316, endPoint x: 292, endPoint y: 297, distance: 18.8
drag, startPoint x: 296, startPoint y: 275, endPoint x: 301, endPoint y: 292, distance: 18.4
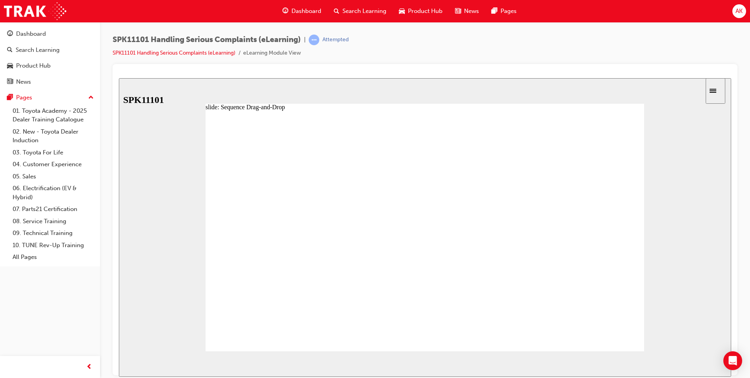
drag, startPoint x: 311, startPoint y: 247, endPoint x: 313, endPoint y: 259, distance: 12.3
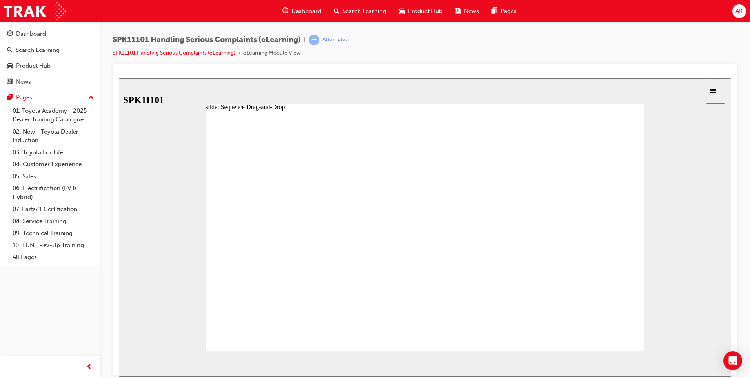
drag, startPoint x: 316, startPoint y: 313, endPoint x: 312, endPoint y: 266, distance: 46.9
drag, startPoint x: 290, startPoint y: 275, endPoint x: 290, endPoint y: 219, distance: 55.7
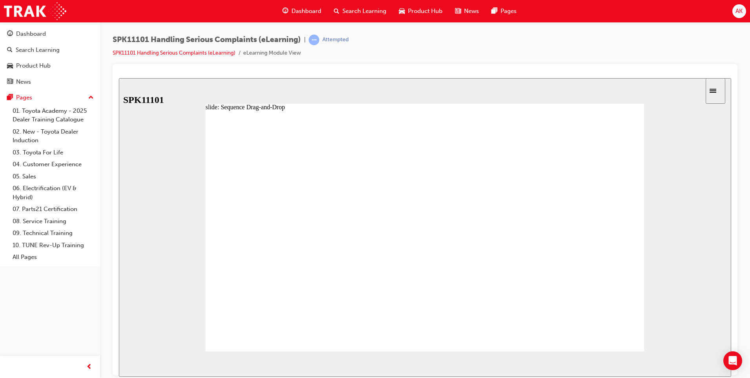
drag, startPoint x: 315, startPoint y: 242, endPoint x: 315, endPoint y: 247, distance: 5.1
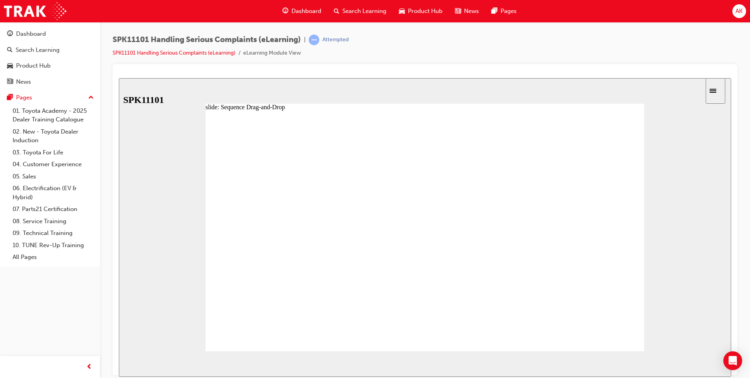
drag, startPoint x: 311, startPoint y: 222, endPoint x: 312, endPoint y: 207, distance: 15.0
drag, startPoint x: 315, startPoint y: 244, endPoint x: 315, endPoint y: 220, distance: 23.9
drag, startPoint x: 310, startPoint y: 235, endPoint x: 310, endPoint y: 210, distance: 25.9
drag, startPoint x: 314, startPoint y: 317, endPoint x: 317, endPoint y: 297, distance: 20.2
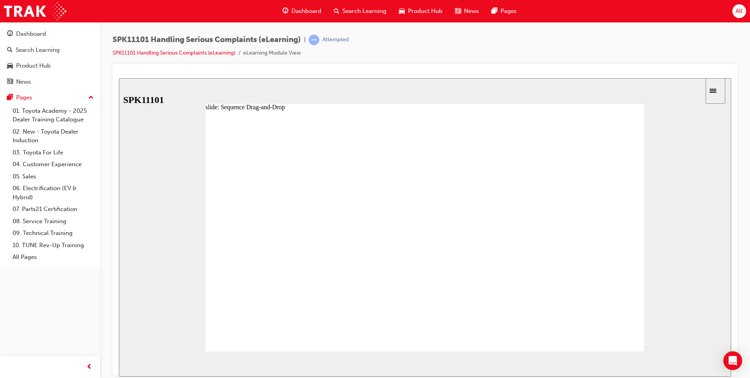
drag, startPoint x: 310, startPoint y: 269, endPoint x: 314, endPoint y: 243, distance: 26.6
drag, startPoint x: 311, startPoint y: 255, endPoint x: 315, endPoint y: 224, distance: 30.9
drag, startPoint x: 310, startPoint y: 238, endPoint x: 316, endPoint y: 223, distance: 16.3
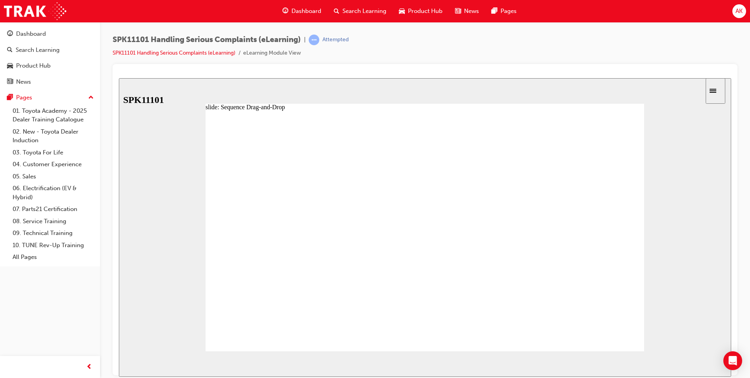
drag, startPoint x: 301, startPoint y: 257, endPoint x: 309, endPoint y: 257, distance: 7.9
drag, startPoint x: 286, startPoint y: 257, endPoint x: 315, endPoint y: 258, distance: 28.7
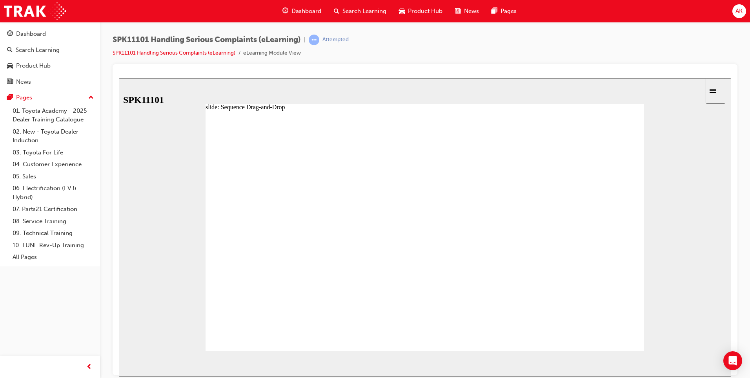
drag, startPoint x: 275, startPoint y: 256, endPoint x: 309, endPoint y: 250, distance: 34.6
drag, startPoint x: 295, startPoint y: 219, endPoint x: 307, endPoint y: 315, distance: 96.5
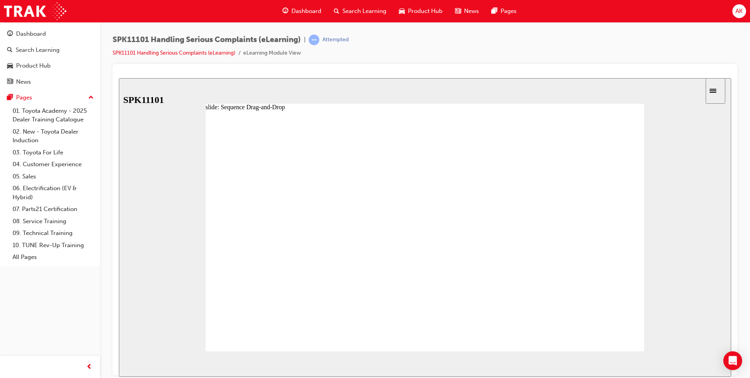
click at [45, 35] on div "Dashboard" at bounding box center [31, 33] width 30 height 9
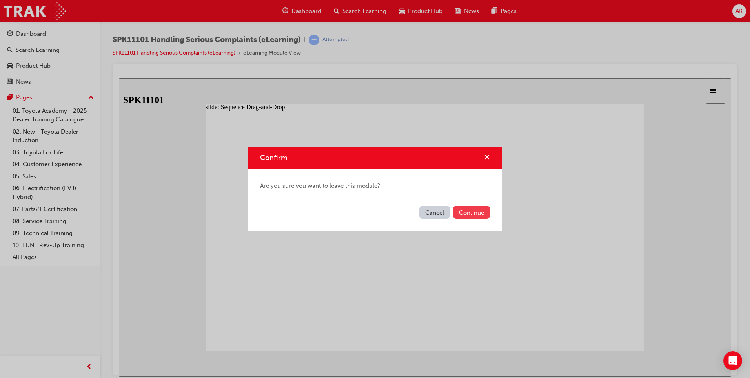
click at [472, 212] on button "Continue" at bounding box center [471, 212] width 37 height 13
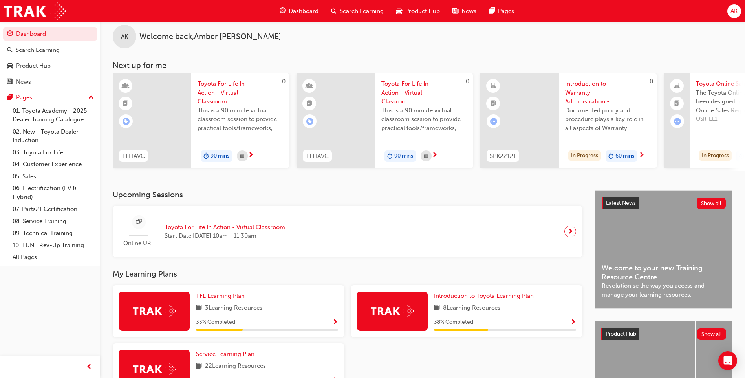
scroll to position [91, 0]
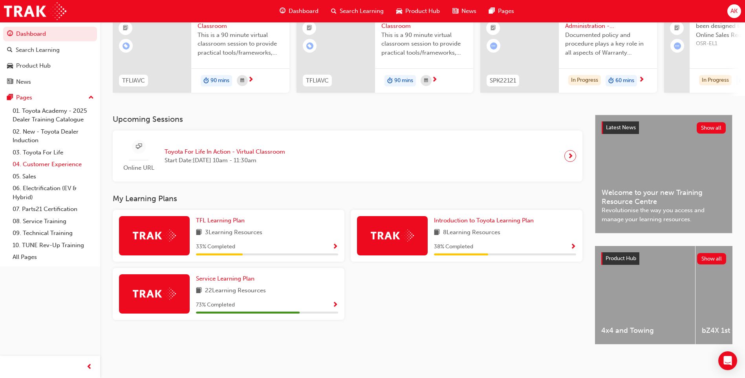
click at [84, 162] on link "04. Customer Experience" at bounding box center [53, 164] width 88 height 12
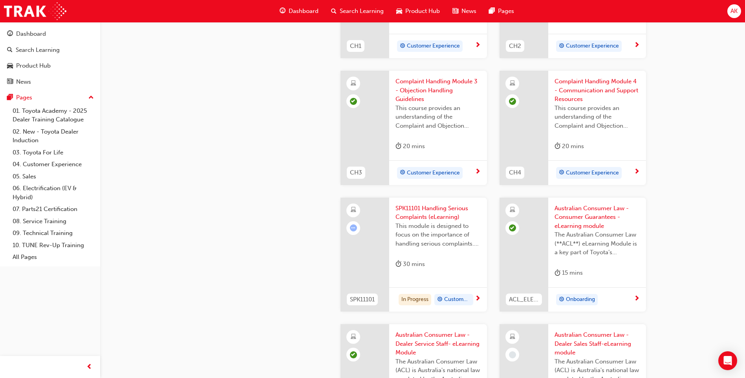
scroll to position [445, 0]
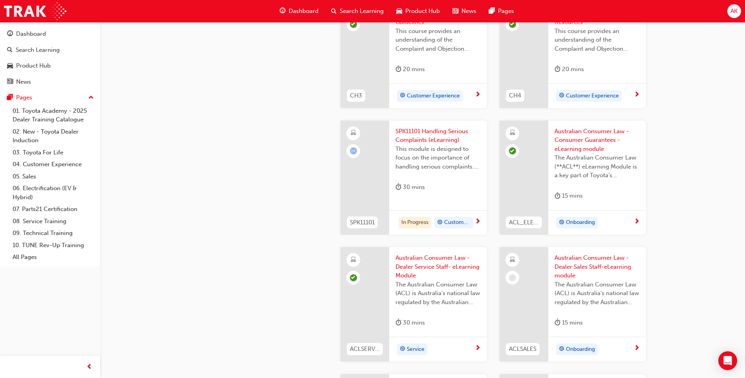
click at [474, 345] on div "Service" at bounding box center [434, 349] width 79 height 12
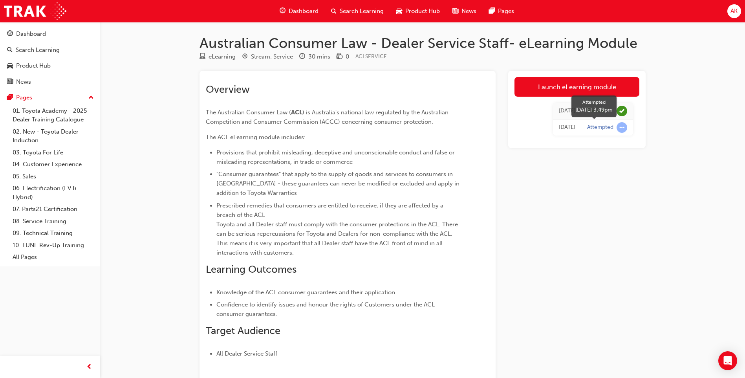
click at [614, 128] on div "Attempted" at bounding box center [607, 127] width 40 height 11
click at [591, 126] on div "Attempted" at bounding box center [600, 127] width 26 height 7
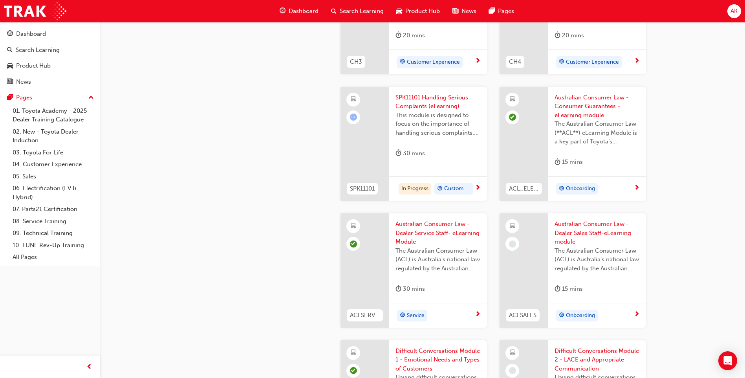
scroll to position [523, 0]
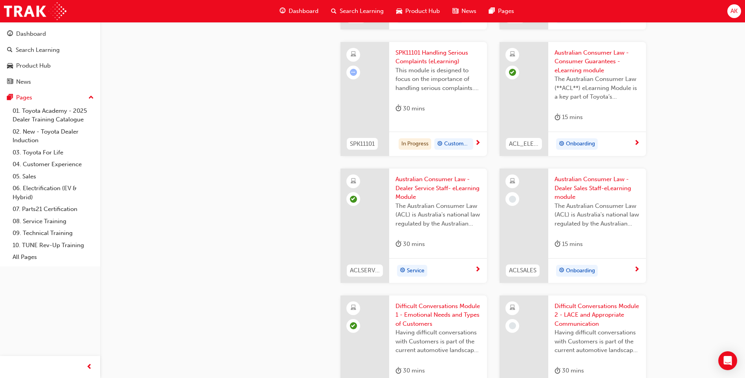
click at [566, 180] on span "Australian Consumer Law - Dealer Sales Staff-eLearning module" at bounding box center [596, 188] width 85 height 27
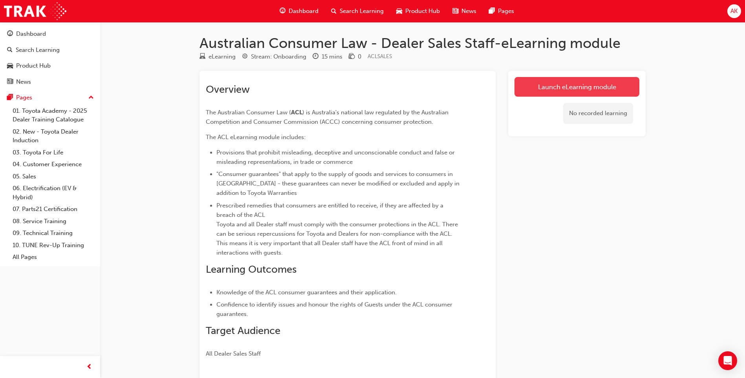
click at [554, 85] on link "Launch eLearning module" at bounding box center [576, 87] width 125 height 20
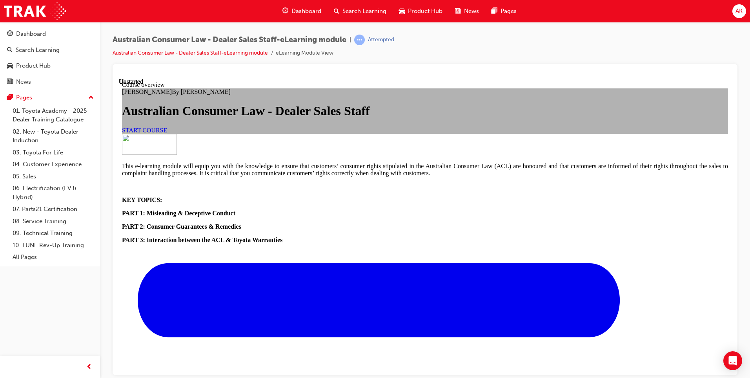
scroll to position [118, 0]
click at [167, 126] on span "START COURSE" at bounding box center [144, 129] width 45 height 7
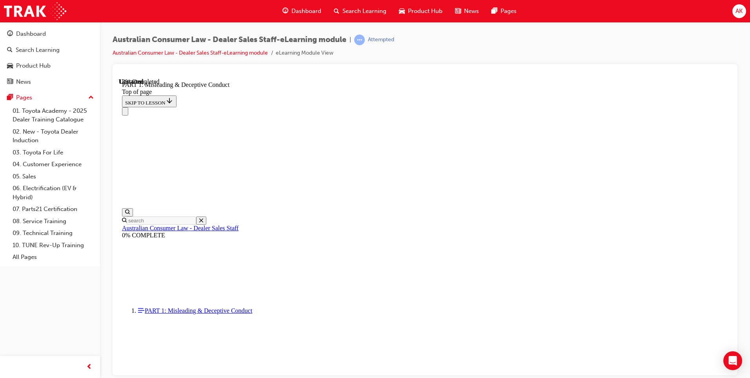
scroll to position [567, 0]
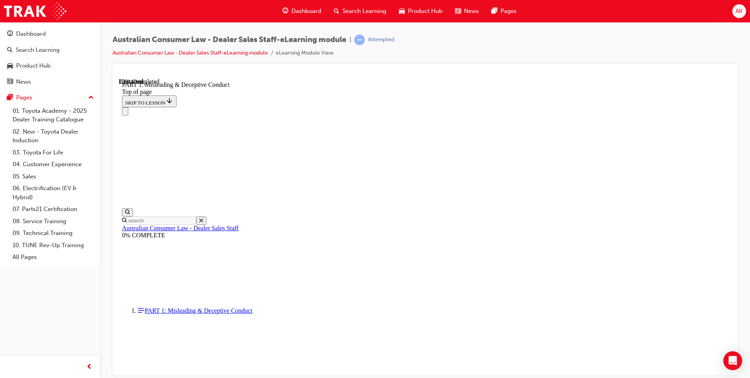
scroll to position [549, 0]
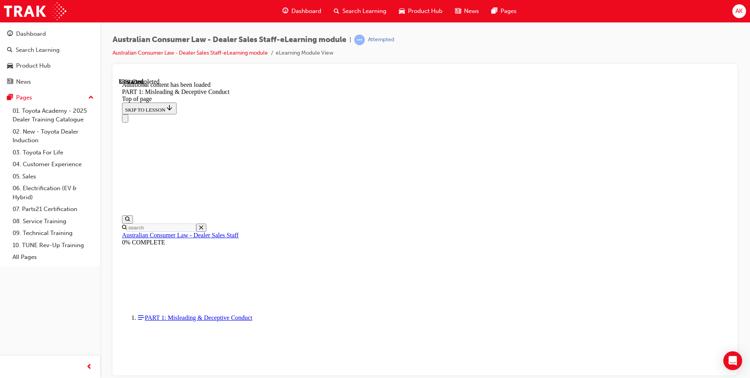
scroll to position [923, 0]
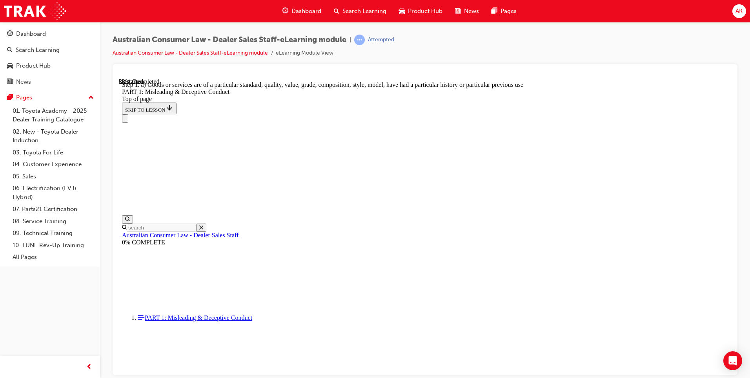
scroll to position [916, 0]
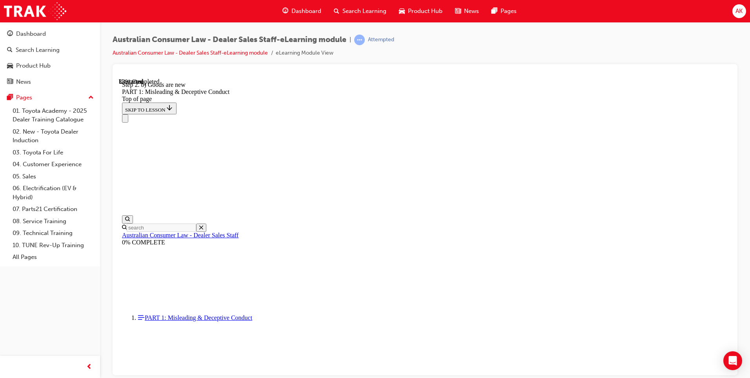
scroll to position [901, 0]
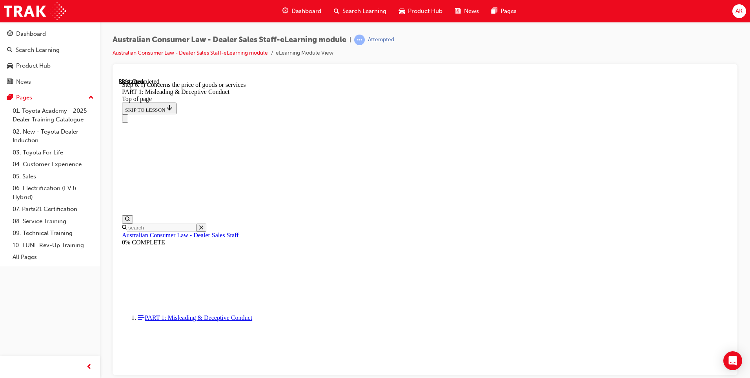
scroll to position [901, 0]
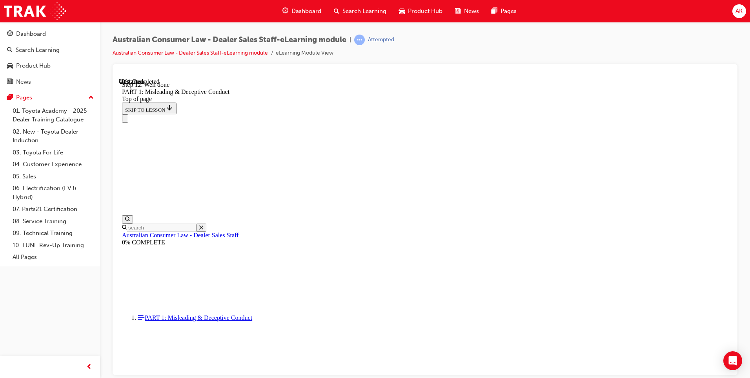
scroll to position [900, 0]
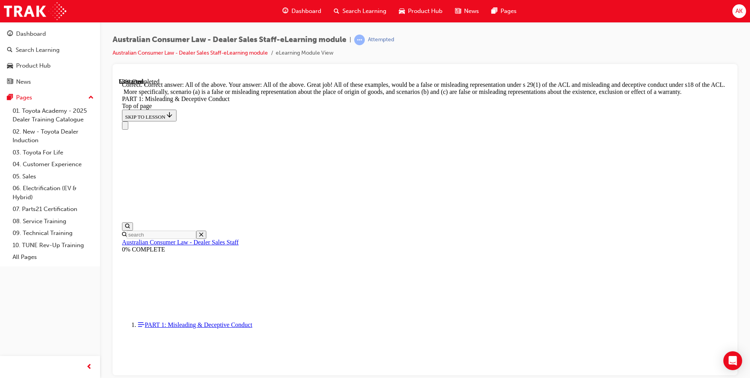
scroll to position [1334, 0]
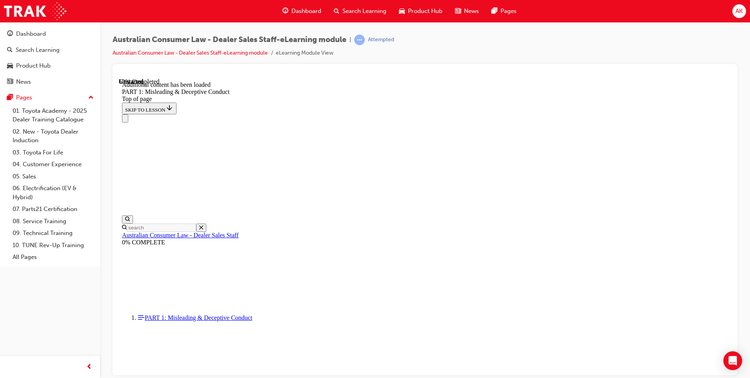
scroll to position [1549, 0]
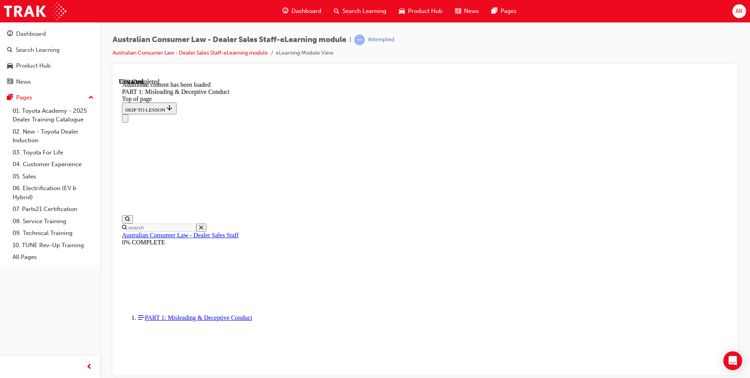
scroll to position [1916, 0]
click button "START"
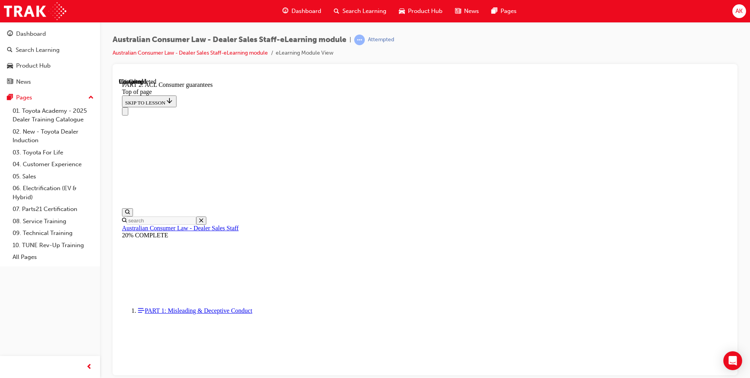
scroll to position [1275, 0]
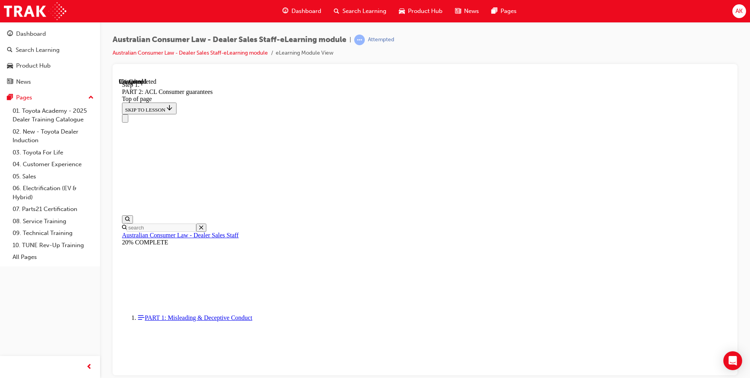
scroll to position [1270, 0]
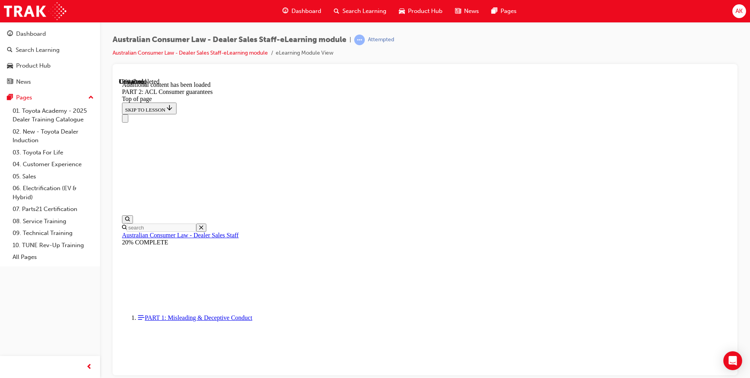
scroll to position [1907, 0]
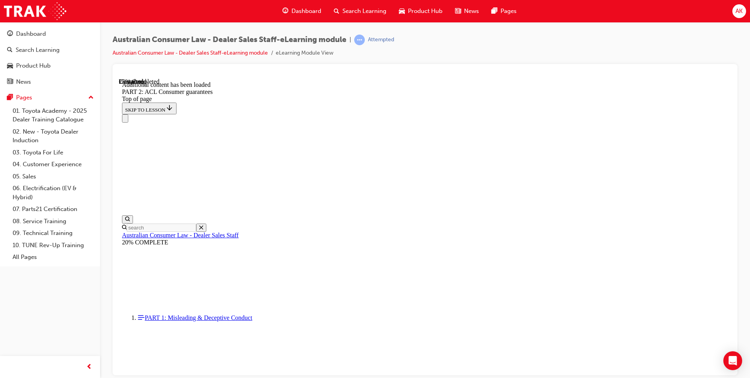
drag, startPoint x: 657, startPoint y: 274, endPoint x: 656, endPoint y: 307, distance: 32.6
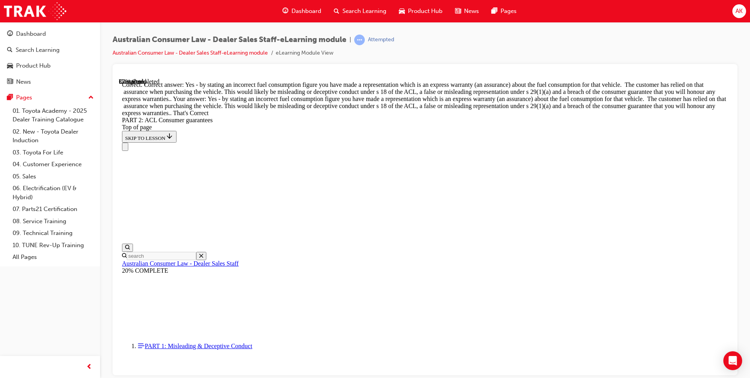
scroll to position [3566, 0]
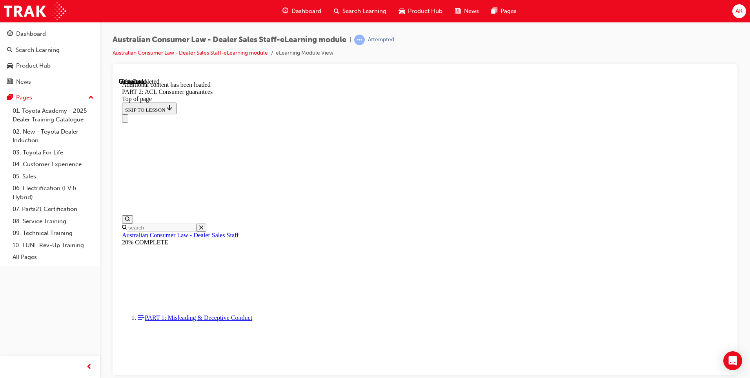
scroll to position [4891, 0]
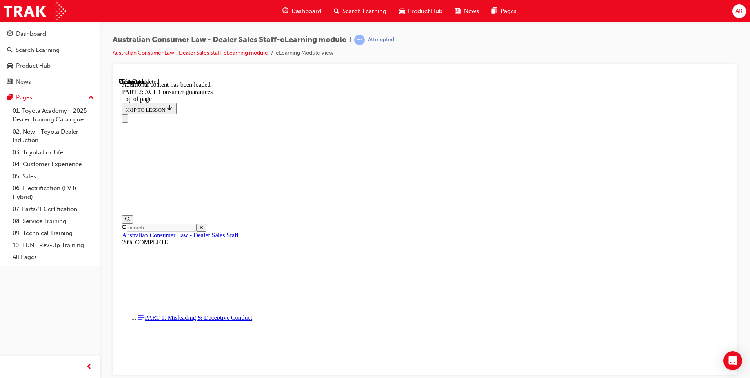
scroll to position [6527, 0]
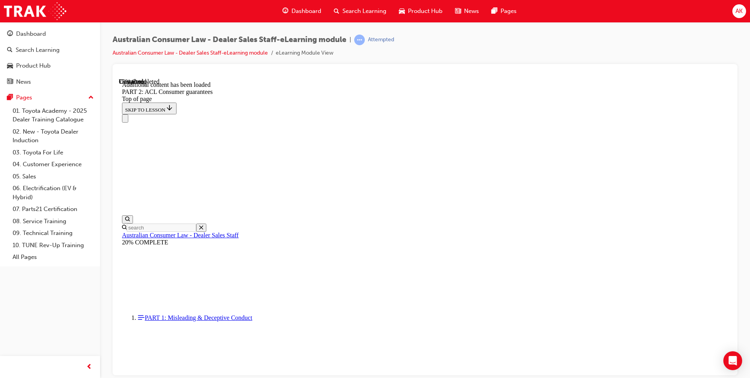
scroll to position [6540, 0]
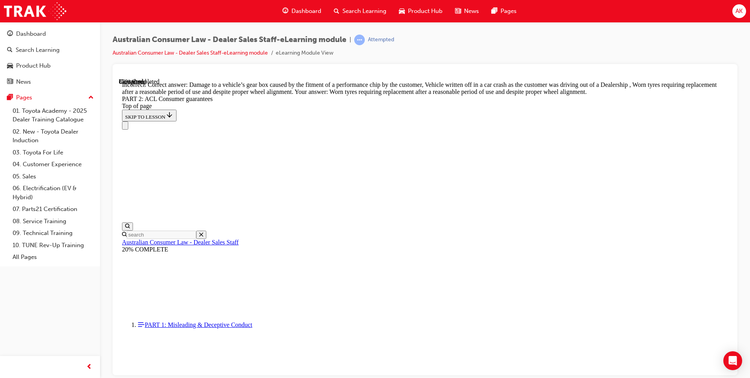
scroll to position [7829, 0]
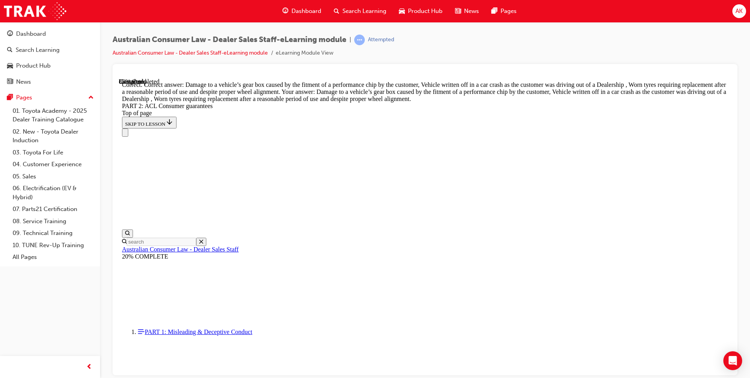
scroll to position [7841, 0]
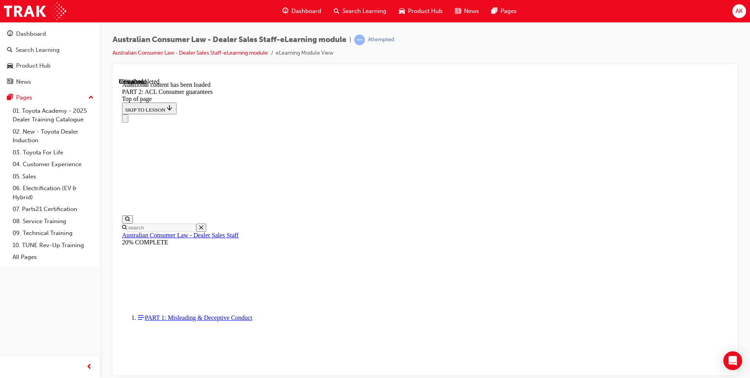
scroll to position [8551, 0]
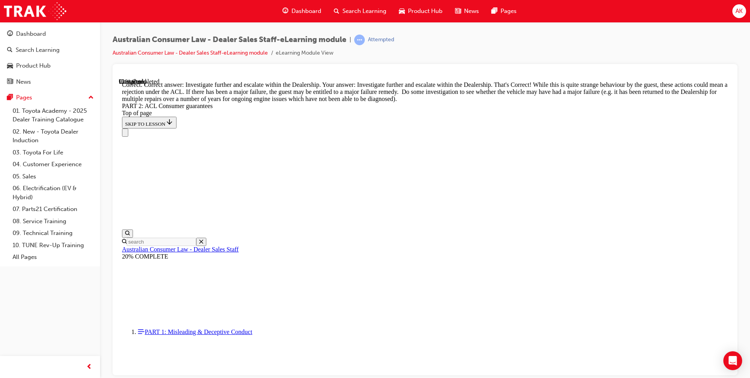
scroll to position [8736, 0]
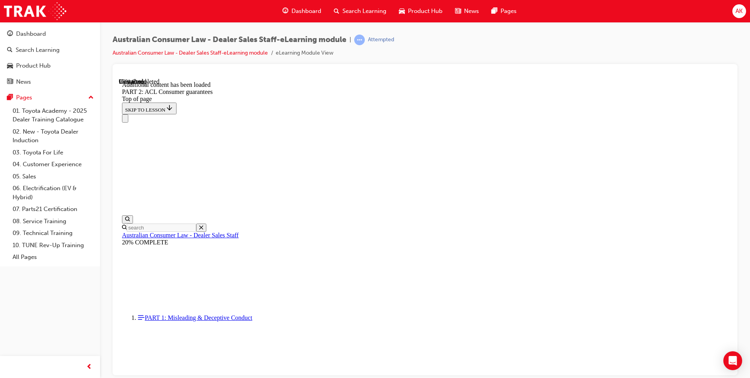
scroll to position [9344, 0]
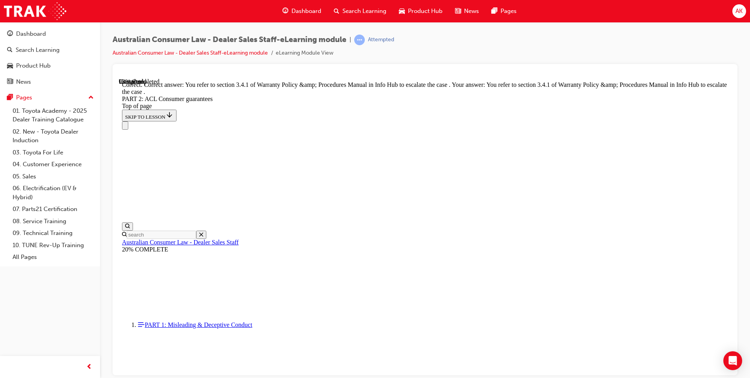
scroll to position [9843, 0]
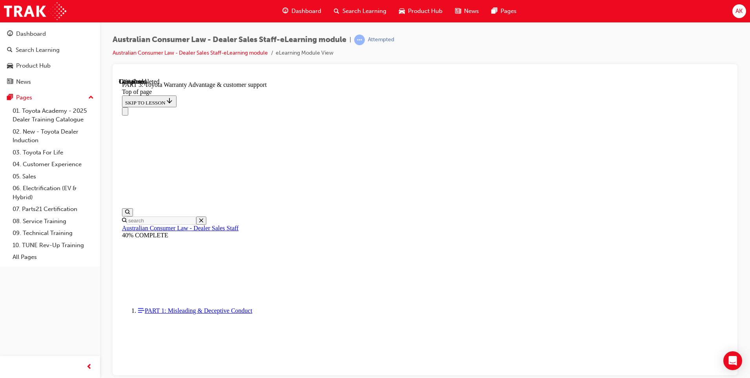
scroll to position [516, 0]
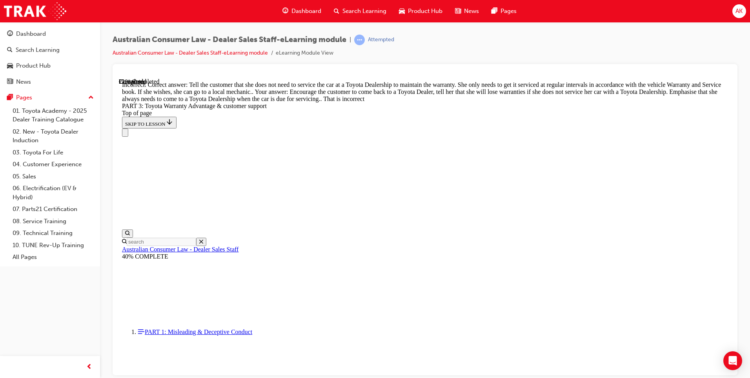
scroll to position [633, 0]
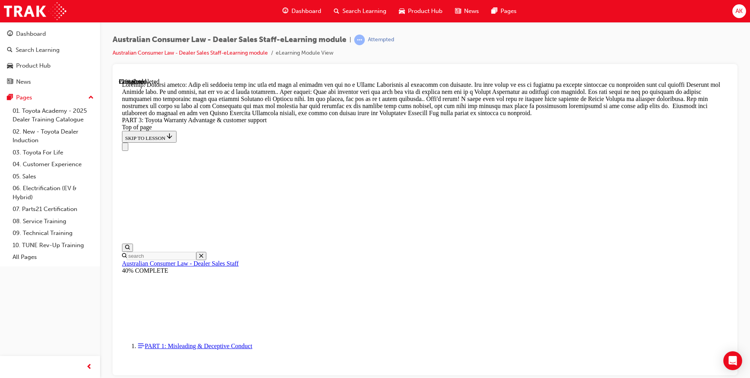
scroll to position [701, 0]
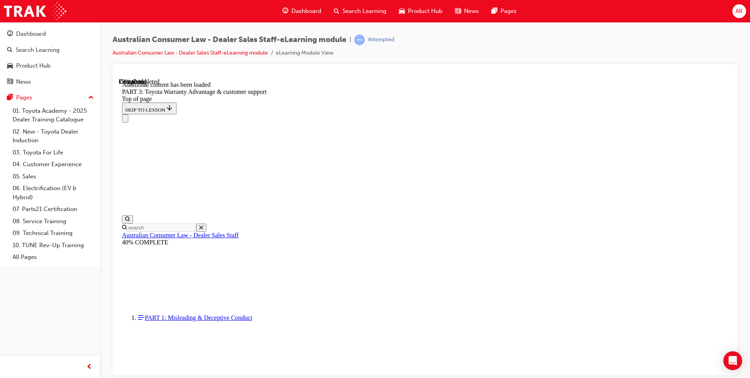
scroll to position [916, 0]
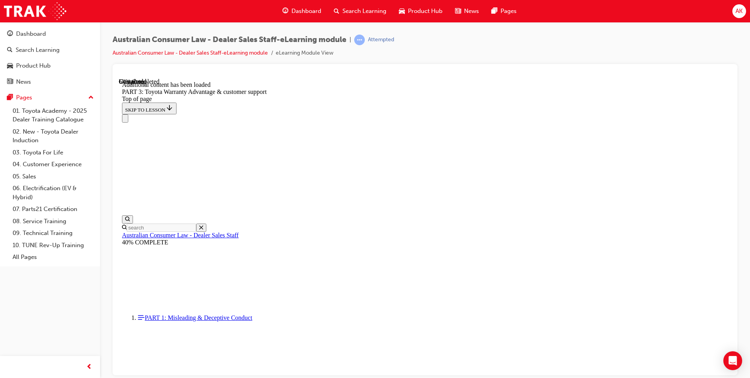
scroll to position [2071, 0]
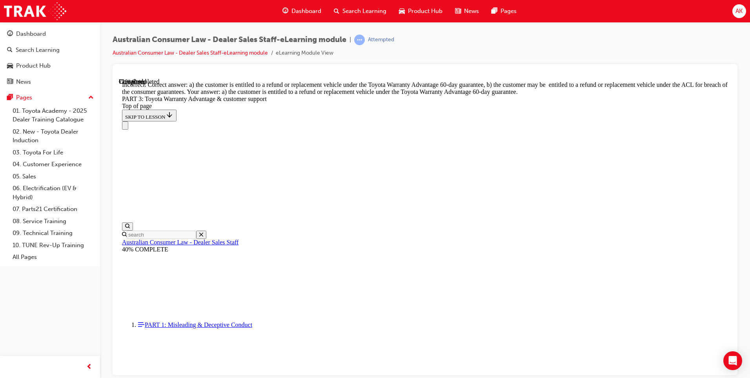
scroll to position [2188, 0]
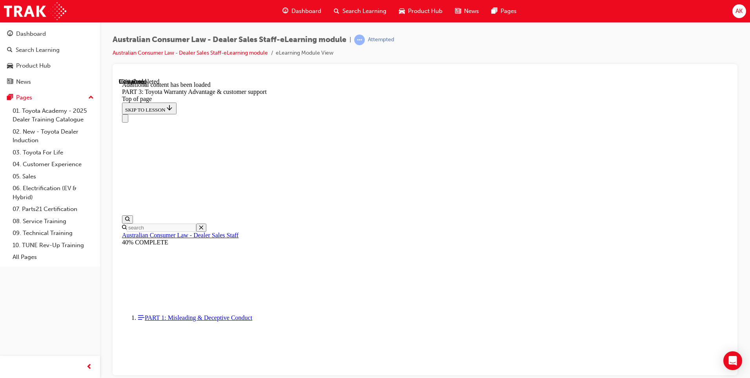
scroll to position [2478, 0]
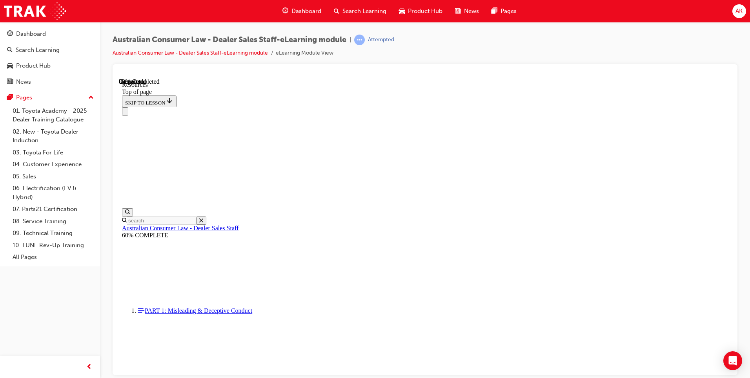
scroll to position [382, 0]
drag, startPoint x: 464, startPoint y: 305, endPoint x: 464, endPoint y: 310, distance: 5.1
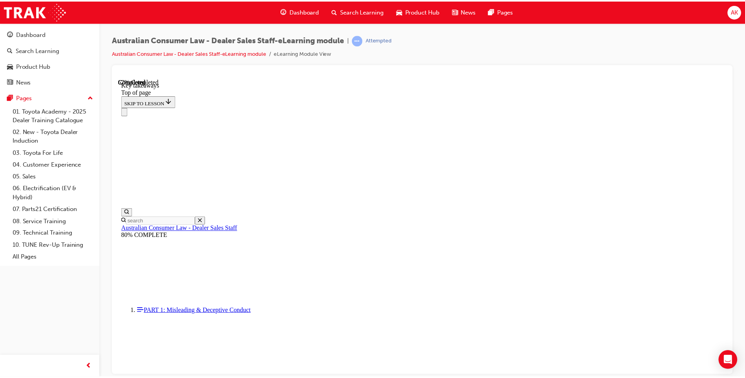
scroll to position [161, 0]
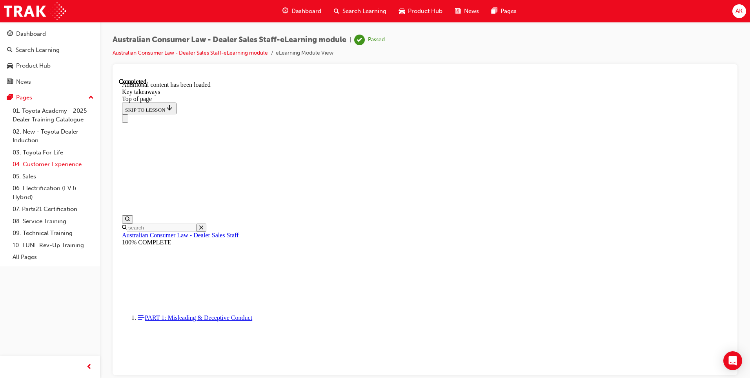
click at [36, 163] on link "04. Customer Experience" at bounding box center [53, 164] width 88 height 12
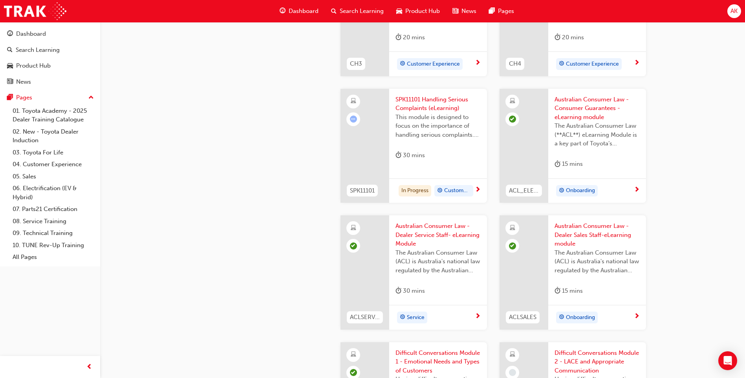
scroll to position [432, 0]
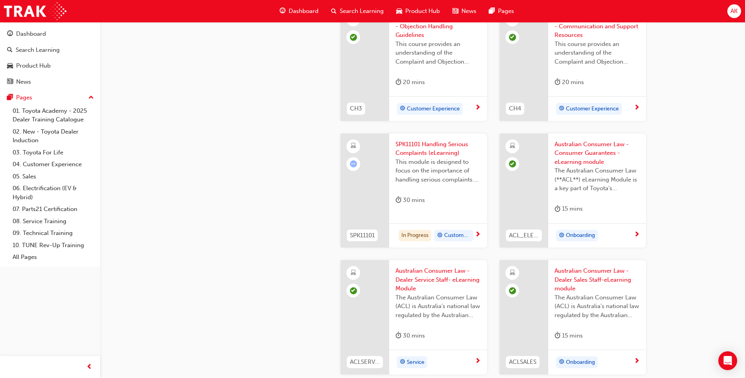
click at [414, 155] on span "SPK11101 Handling Serious Complaints (eLearning)" at bounding box center [437, 149] width 85 height 18
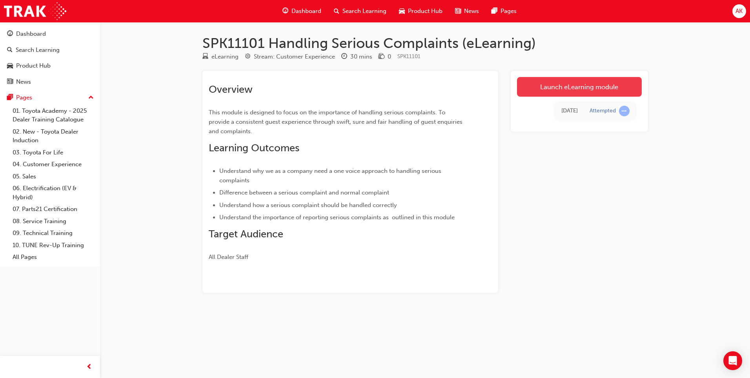
click at [542, 90] on link "Launch eLearning module" at bounding box center [579, 87] width 125 height 20
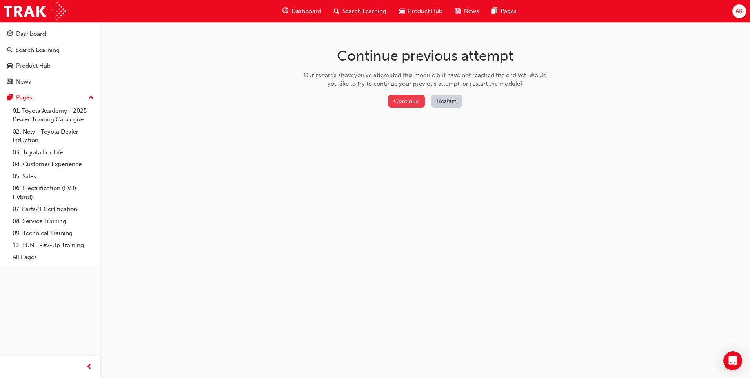
click at [398, 106] on button "Continue" at bounding box center [406, 101] width 37 height 13
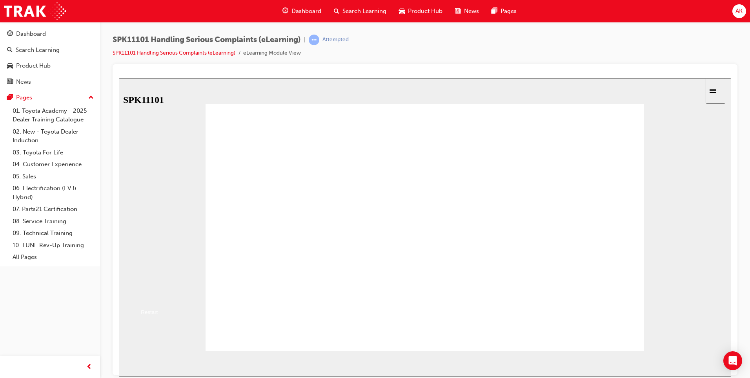
click at [145, 291] on button "Resume" at bounding box center [132, 295] width 26 height 8
drag, startPoint x: 327, startPoint y: 240, endPoint x: 328, endPoint y: 236, distance: 4.1
drag, startPoint x: 329, startPoint y: 232, endPoint x: 329, endPoint y: 225, distance: 7.1
drag, startPoint x: 329, startPoint y: 308, endPoint x: 325, endPoint y: 252, distance: 56.7
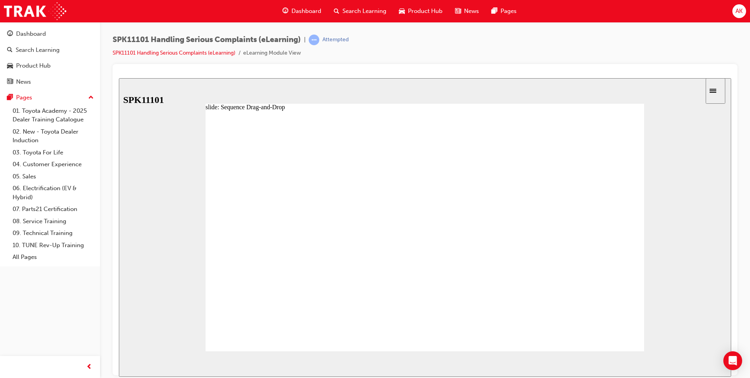
drag, startPoint x: 318, startPoint y: 290, endPoint x: 318, endPoint y: 270, distance: 20.0
drag, startPoint x: 312, startPoint y: 313, endPoint x: 314, endPoint y: 301, distance: 12.7
drag, startPoint x: 311, startPoint y: 307, endPoint x: 310, endPoint y: 284, distance: 23.2
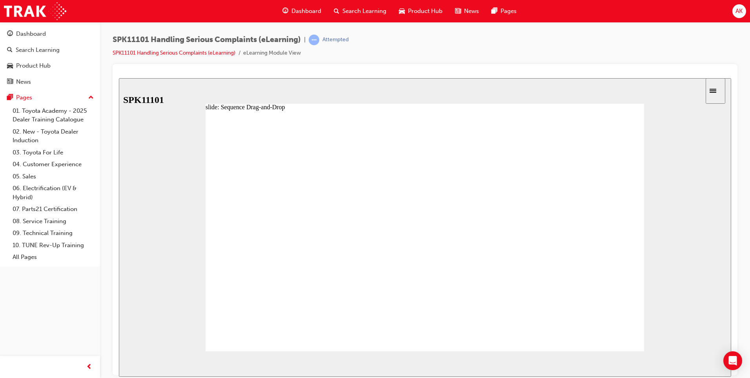
drag, startPoint x: 299, startPoint y: 234, endPoint x: 299, endPoint y: 290, distance: 56.5
drag, startPoint x: 288, startPoint y: 212, endPoint x: 276, endPoint y: 309, distance: 97.6
drag, startPoint x: 289, startPoint y: 297, endPoint x: 290, endPoint y: 317, distance: 20.1
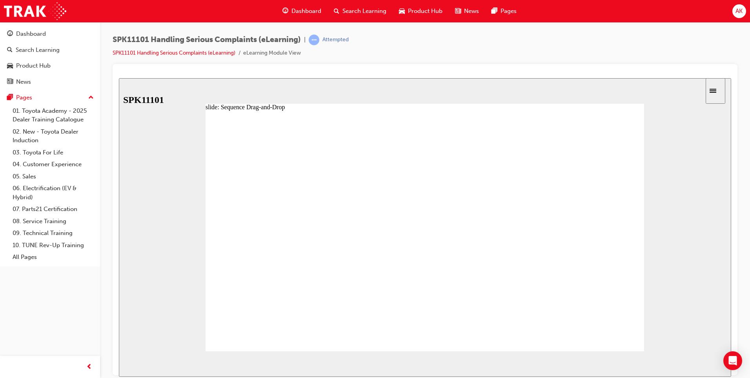
drag, startPoint x: 287, startPoint y: 289, endPoint x: 287, endPoint y: 293, distance: 3.9
drag, startPoint x: 289, startPoint y: 255, endPoint x: 285, endPoint y: 312, distance: 57.0
drag, startPoint x: 286, startPoint y: 312, endPoint x: 287, endPoint y: 252, distance: 60.1
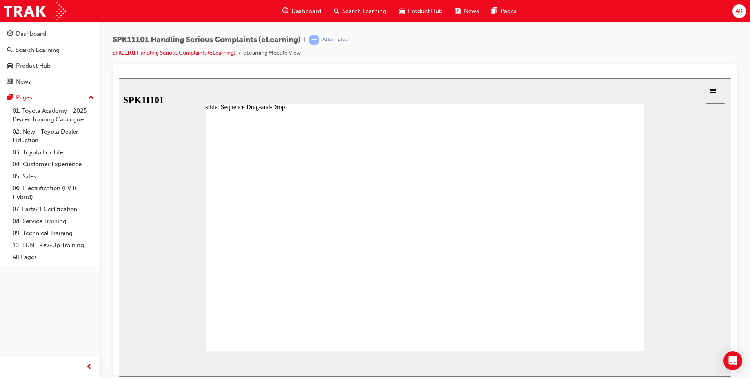
drag, startPoint x: 595, startPoint y: 219, endPoint x: 595, endPoint y: 214, distance: 5.1
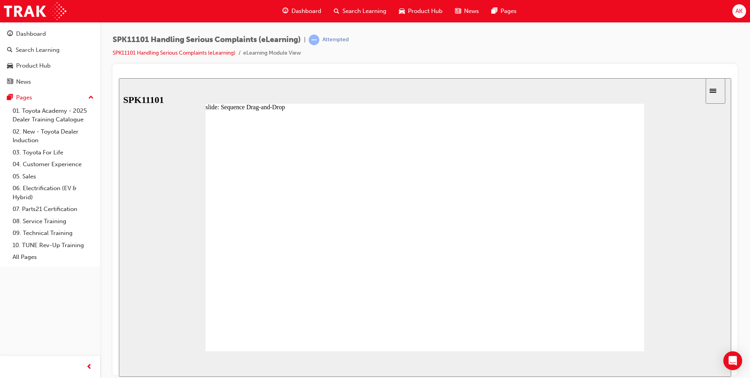
drag, startPoint x: 310, startPoint y: 297, endPoint x: 323, endPoint y: 265, distance: 34.5
drag, startPoint x: 302, startPoint y: 295, endPoint x: 336, endPoint y: 288, distance: 34.9
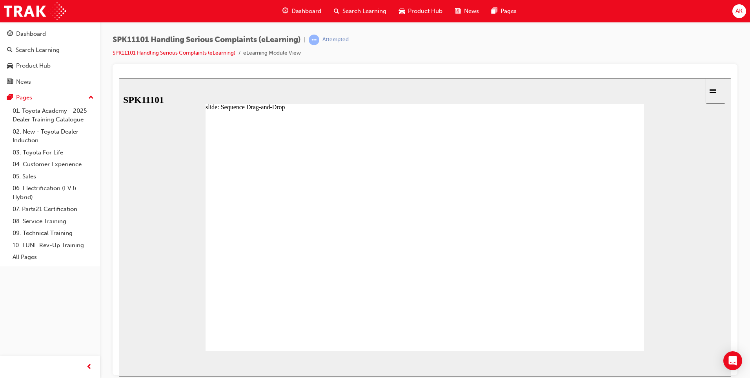
drag, startPoint x: 293, startPoint y: 286, endPoint x: 301, endPoint y: 210, distance: 76.6
drag, startPoint x: 314, startPoint y: 317, endPoint x: 313, endPoint y: 241, distance: 76.1
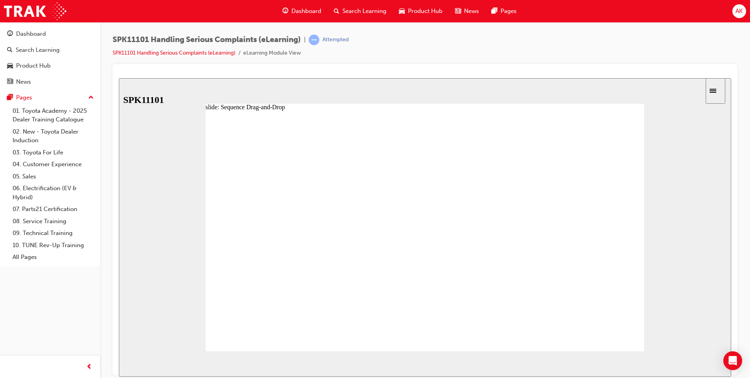
drag, startPoint x: 318, startPoint y: 308, endPoint x: 344, endPoint y: 277, distance: 40.7
drag, startPoint x: 301, startPoint y: 273, endPoint x: 308, endPoint y: 295, distance: 23.0
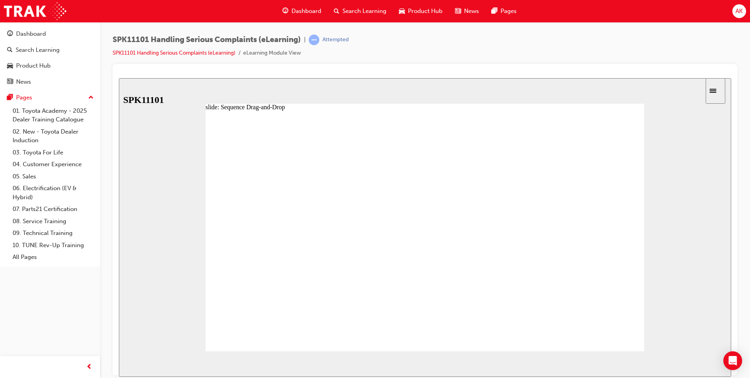
drag, startPoint x: 299, startPoint y: 292, endPoint x: 297, endPoint y: 271, distance: 20.9
drag, startPoint x: 295, startPoint y: 306, endPoint x: 296, endPoint y: 301, distance: 5.2
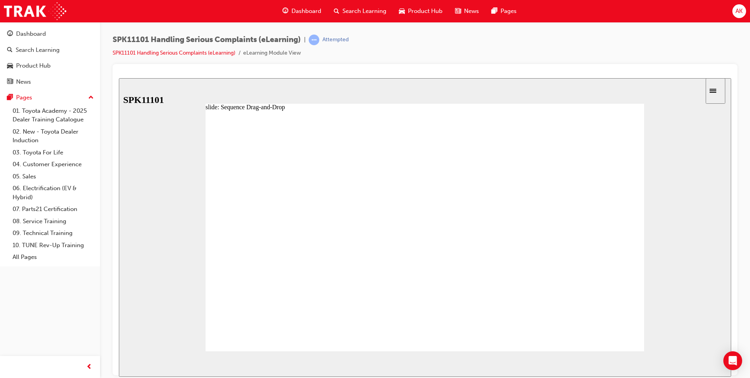
drag, startPoint x: 296, startPoint y: 301, endPoint x: 297, endPoint y: 294, distance: 6.3
drag, startPoint x: 297, startPoint y: 308, endPoint x: 297, endPoint y: 286, distance: 22.0
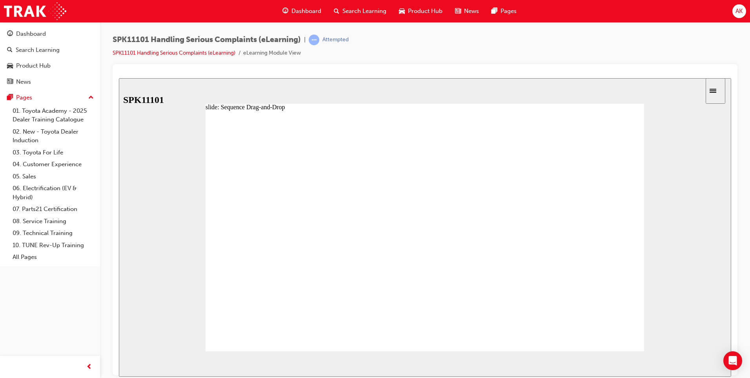
drag, startPoint x: 322, startPoint y: 265, endPoint x: 332, endPoint y: 222, distance: 44.4
drag, startPoint x: 313, startPoint y: 309, endPoint x: 314, endPoint y: 227, distance: 82.4
drag, startPoint x: 302, startPoint y: 276, endPoint x: 297, endPoint y: 236, distance: 40.4
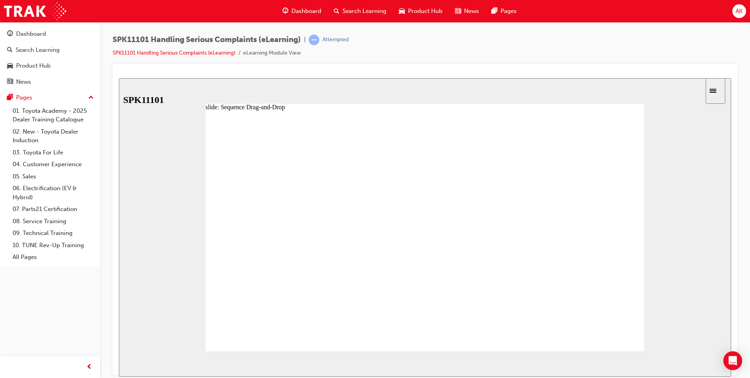
drag, startPoint x: 296, startPoint y: 295, endPoint x: 299, endPoint y: 269, distance: 26.5
drag, startPoint x: 299, startPoint y: 237, endPoint x: 303, endPoint y: 222, distance: 15.4
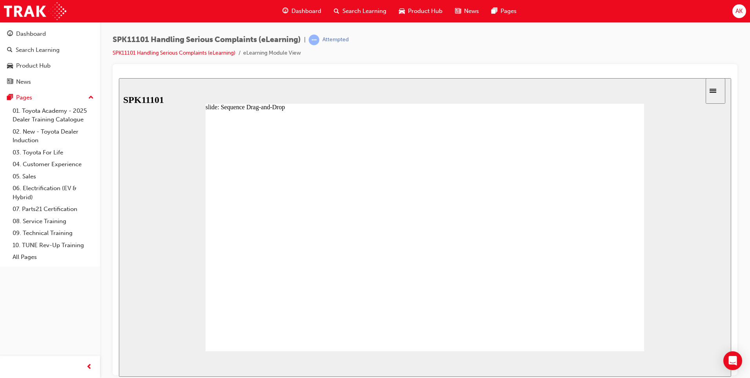
drag, startPoint x: 295, startPoint y: 221, endPoint x: 287, endPoint y: 255, distance: 35.5
drag, startPoint x: 285, startPoint y: 213, endPoint x: 282, endPoint y: 281, distance: 68.0
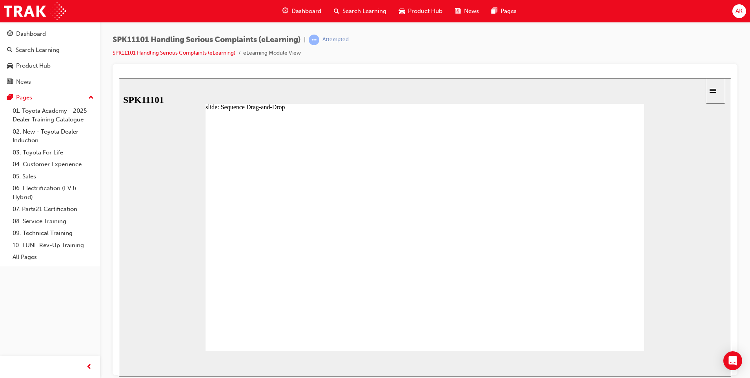
drag, startPoint x: 303, startPoint y: 209, endPoint x: 305, endPoint y: 223, distance: 13.9
drag, startPoint x: 311, startPoint y: 212, endPoint x: 315, endPoint y: 275, distance: 62.5
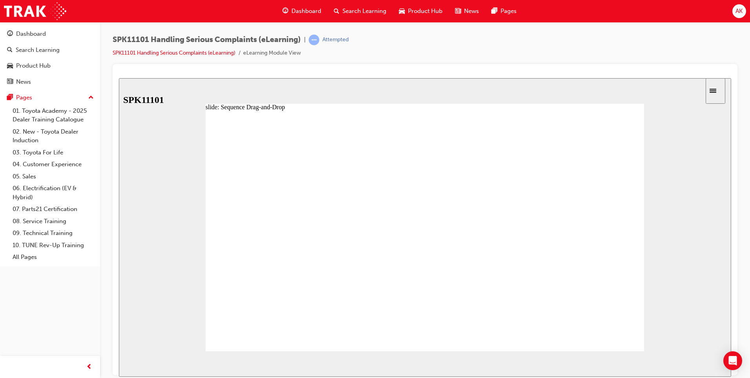
drag, startPoint x: 302, startPoint y: 296, endPoint x: 375, endPoint y: 295, distance: 73.0
drag, startPoint x: 365, startPoint y: 341, endPoint x: 379, endPoint y: 275, distance: 67.4
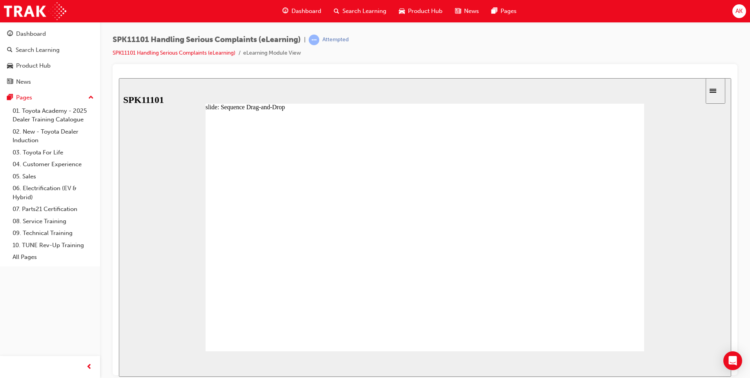
drag, startPoint x: 347, startPoint y: 209, endPoint x: 340, endPoint y: 263, distance: 54.6
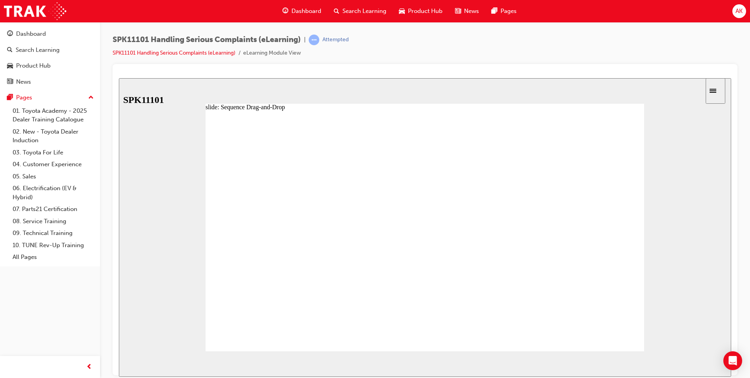
drag, startPoint x: 431, startPoint y: 165, endPoint x: 859, endPoint y: 371, distance: 475.0
click at [716, 358] on section "SUBMIT NEXT PREV" at bounding box center [425, 363] width 613 height 26
drag, startPoint x: 722, startPoint y: 359, endPoint x: 727, endPoint y: 360, distance: 5.1
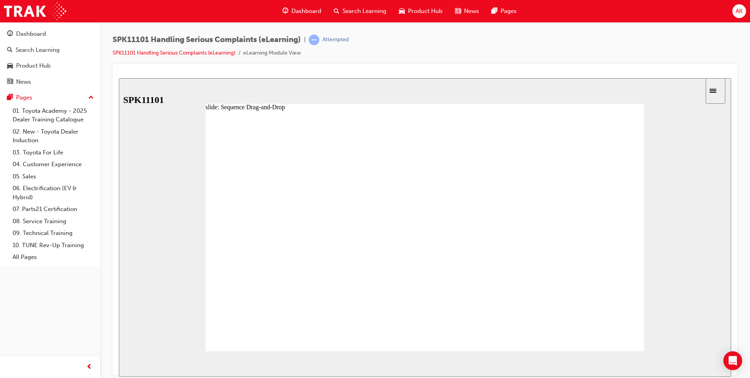
click at [727, 360] on section "SUBMIT NEXT PREV" at bounding box center [425, 363] width 613 height 26
click at [736, 361] on icon "Open Intercom Messenger" at bounding box center [732, 360] width 9 height 10
click at [736, 361] on div at bounding box center [425, 219] width 625 height 311
click at [40, 40] on link "Dashboard" at bounding box center [50, 34] width 94 height 15
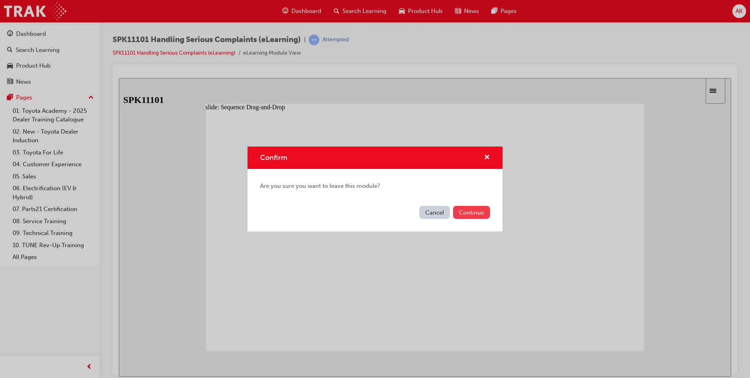
click at [469, 210] on button "Continue" at bounding box center [471, 212] width 37 height 13
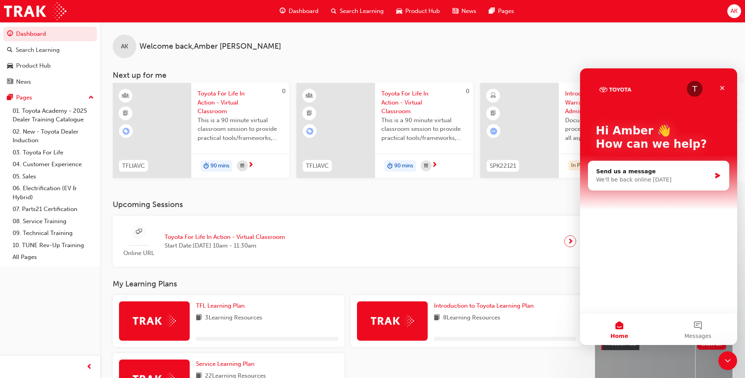
click at [736, 90] on div "T Hi [PERSON_NAME] 👋 How can we help? Send us a message We'll be back online [D…" at bounding box center [658, 190] width 157 height 245
click at [724, 88] on icon "Close" at bounding box center [722, 88] width 6 height 6
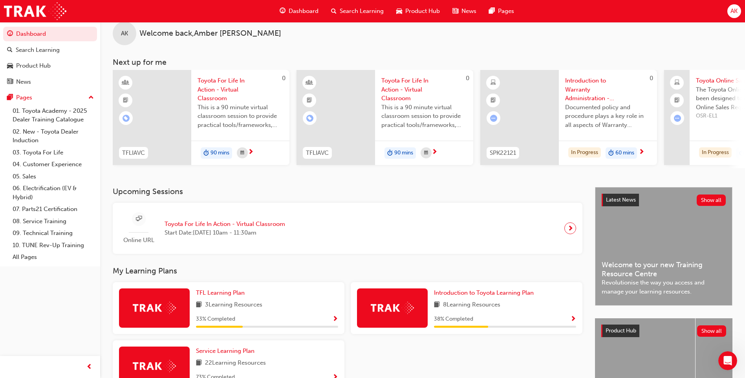
scroll to position [91, 0]
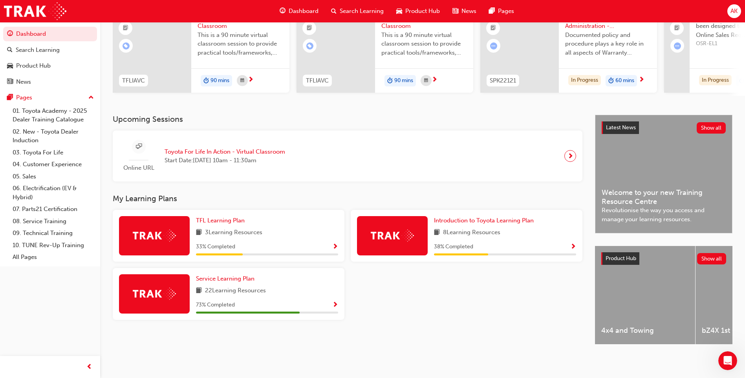
drag, startPoint x: 593, startPoint y: 9, endPoint x: 447, endPoint y: 317, distance: 340.8
click at [447, 317] on div "TFL Learning Plan 3 Learning Resources 33 % Completed Introduction to Toyota Le…" at bounding box center [348, 268] width 476 height 116
